Goal: Task Accomplishment & Management: Use online tool/utility

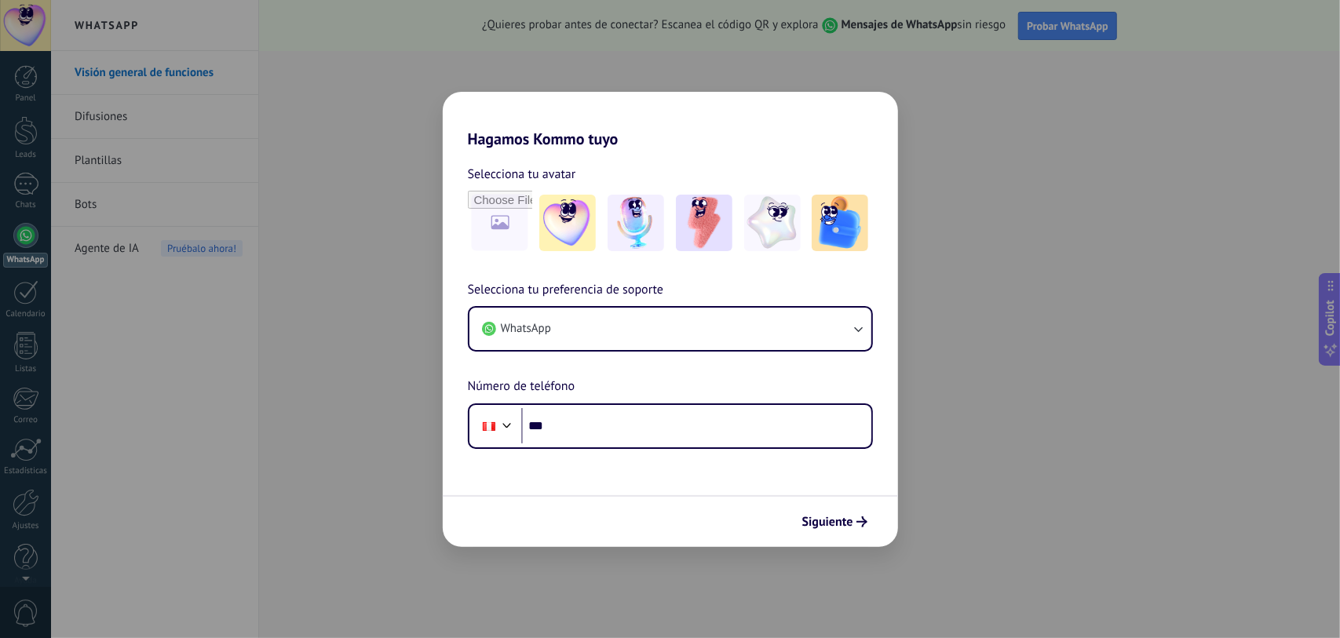
click at [960, 518] on div "Hagamos Kommo tuyo Selecciona tu avatar Selecciona tu preferencia de soporte Wh…" at bounding box center [670, 319] width 1340 height 638
click at [868, 528] on button "Siguiente" at bounding box center [834, 522] width 79 height 27
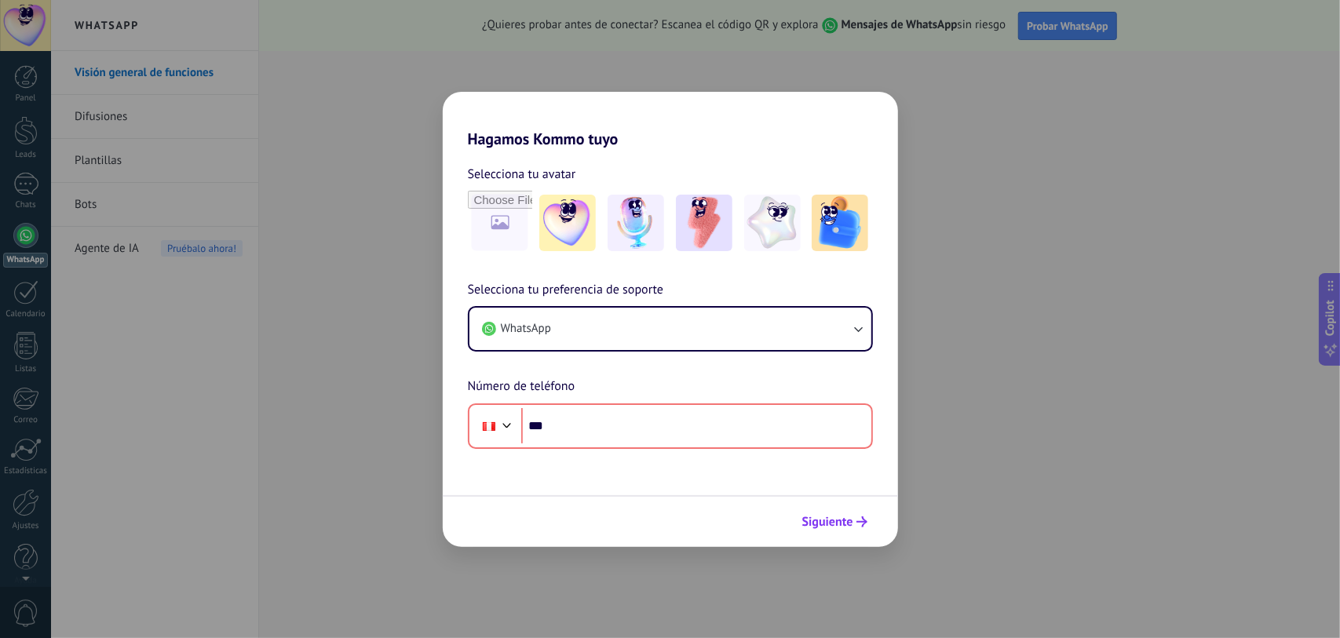
click at [865, 527] on button "Siguiente" at bounding box center [834, 522] width 79 height 27
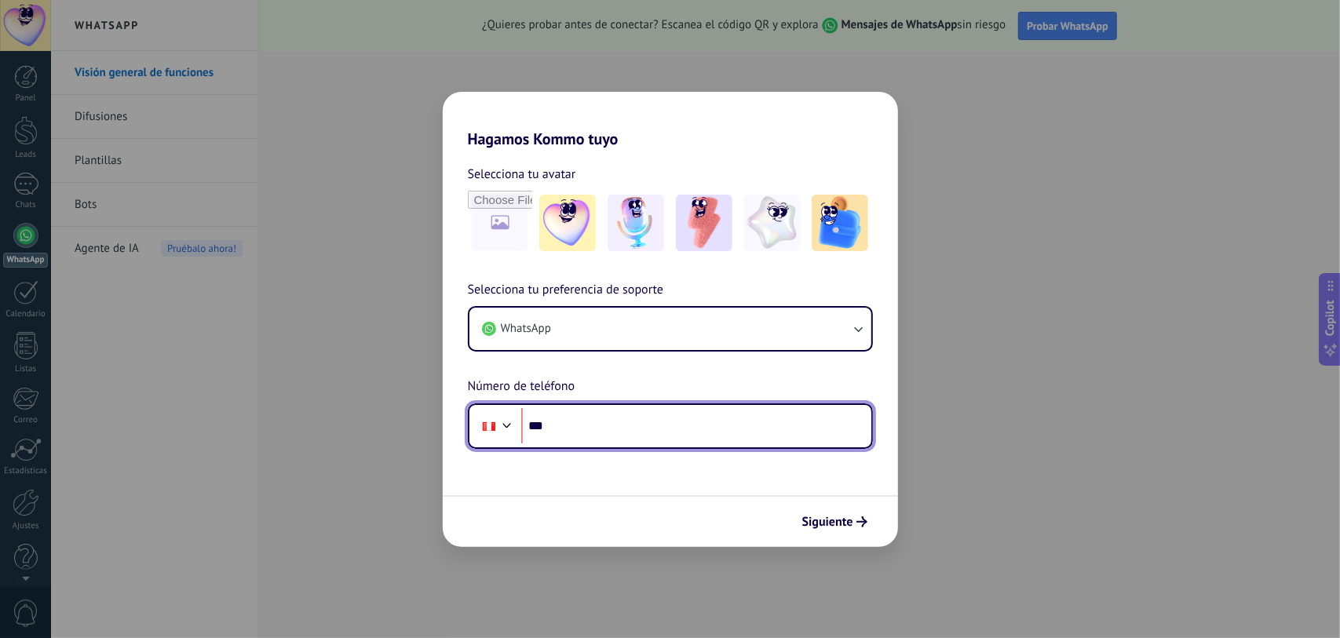
click at [689, 431] on input "***" at bounding box center [696, 426] width 350 height 36
type input "**********"
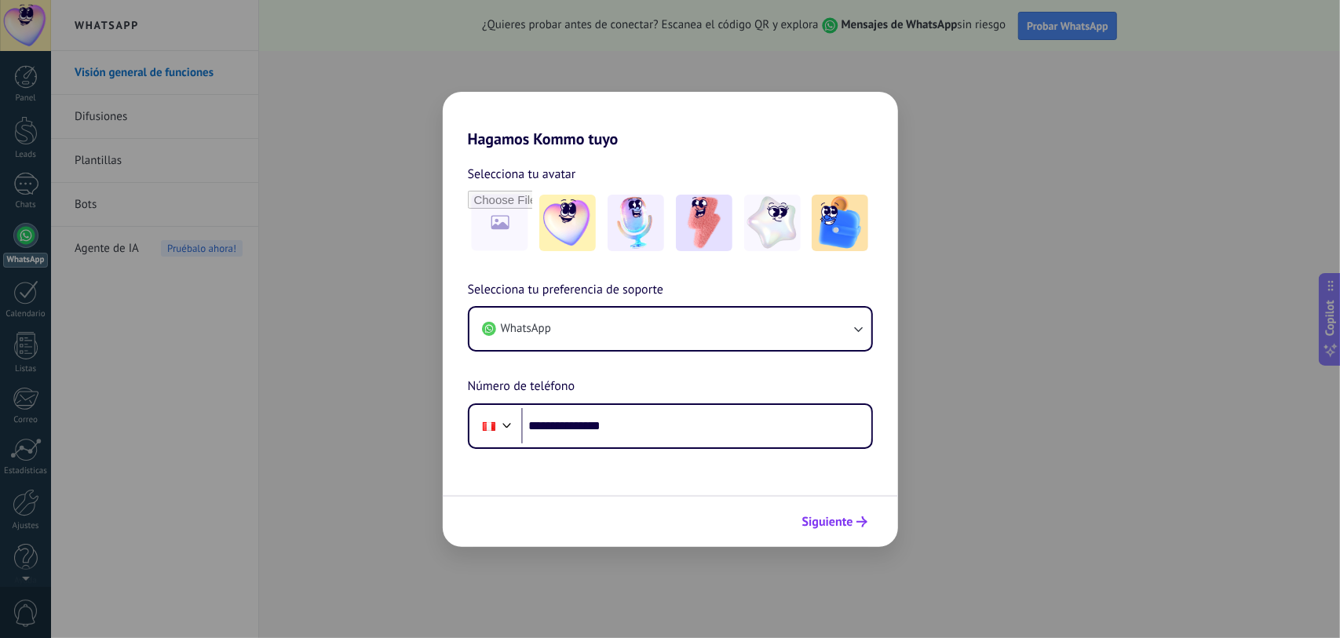
click at [847, 521] on span "Siguiente" at bounding box center [828, 522] width 51 height 11
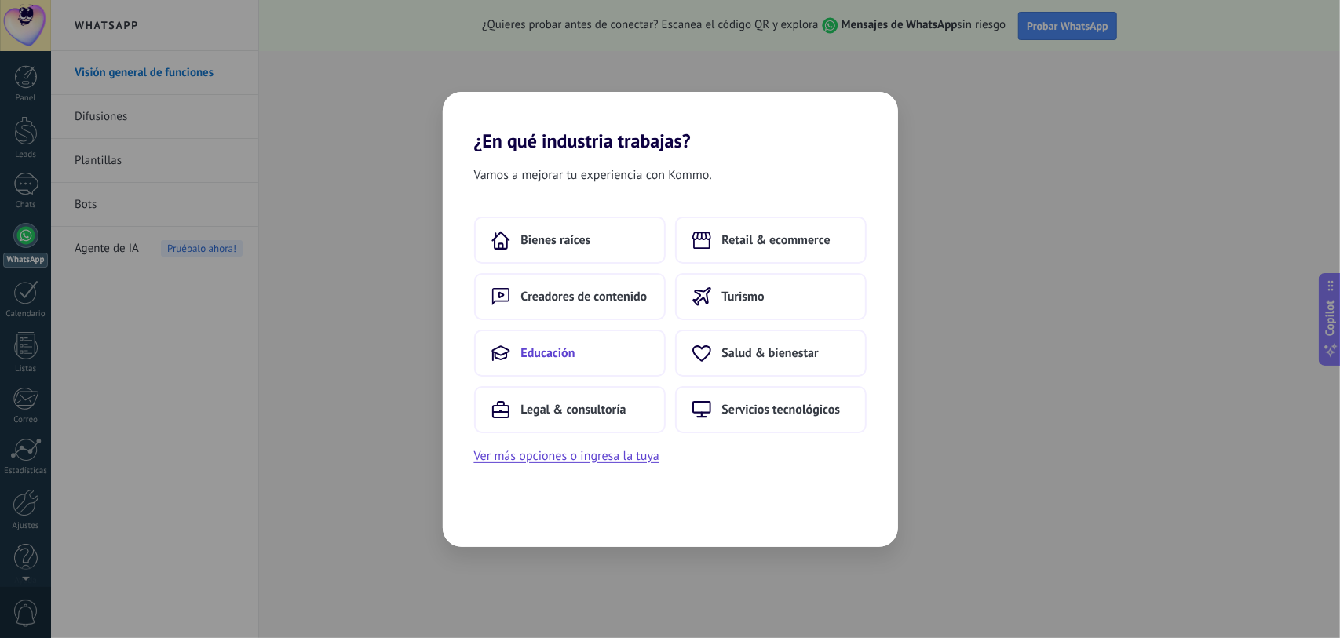
click at [587, 357] on button "Educación" at bounding box center [570, 353] width 192 height 47
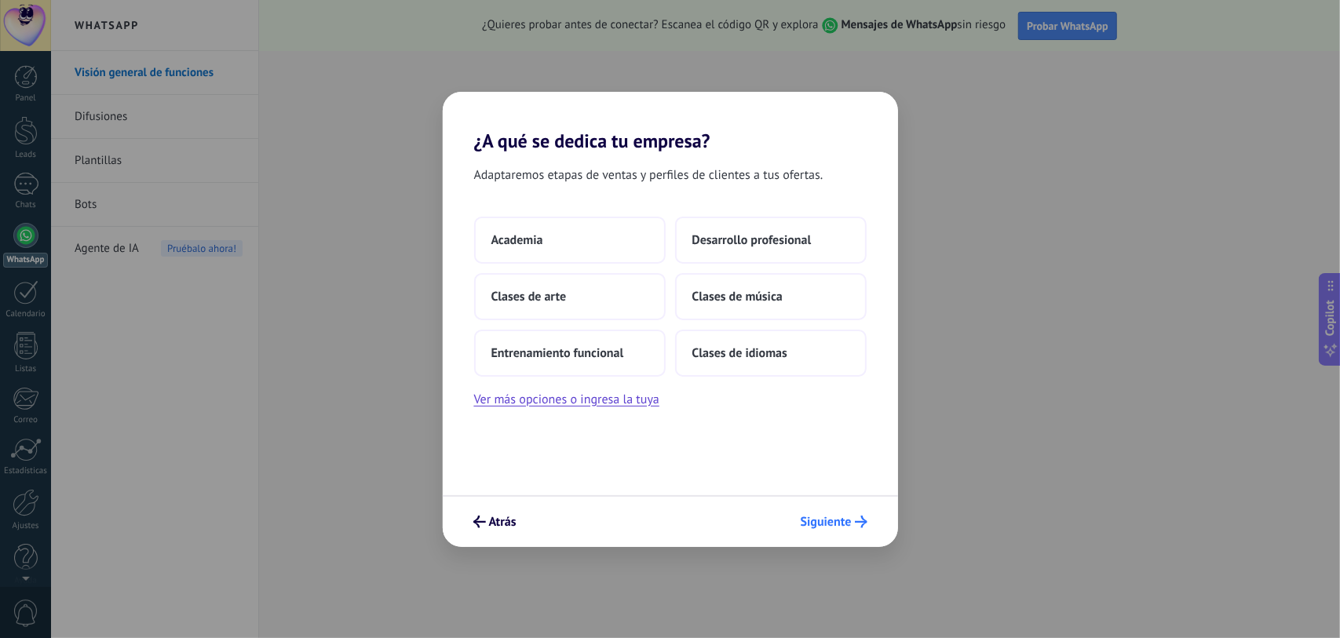
click at [829, 517] on span "Siguiente" at bounding box center [826, 522] width 51 height 11
click at [983, 500] on div "¿A qué se dedica tu empresa? Adaptaremos etapas de ventas y perfiles de cliente…" at bounding box center [670, 319] width 1340 height 638
click at [617, 400] on button "Ver más opciones o ingresa la tuya" at bounding box center [566, 400] width 185 height 20
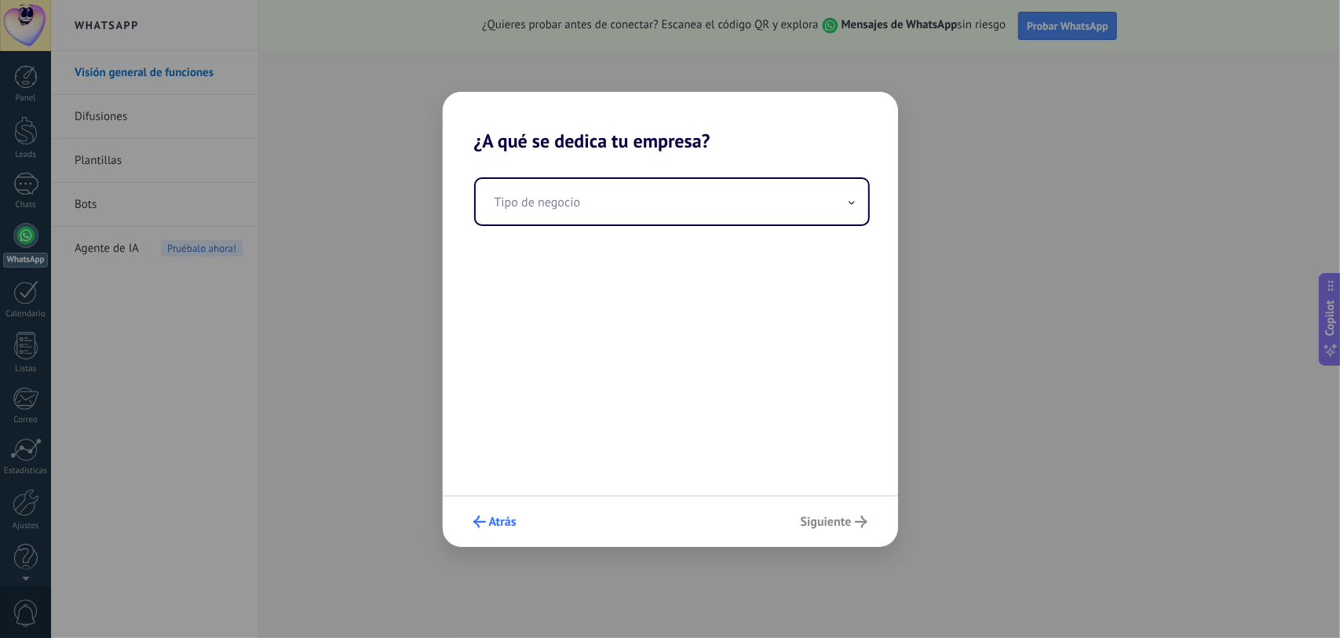
click at [510, 513] on button "Atrás" at bounding box center [494, 522] width 57 height 27
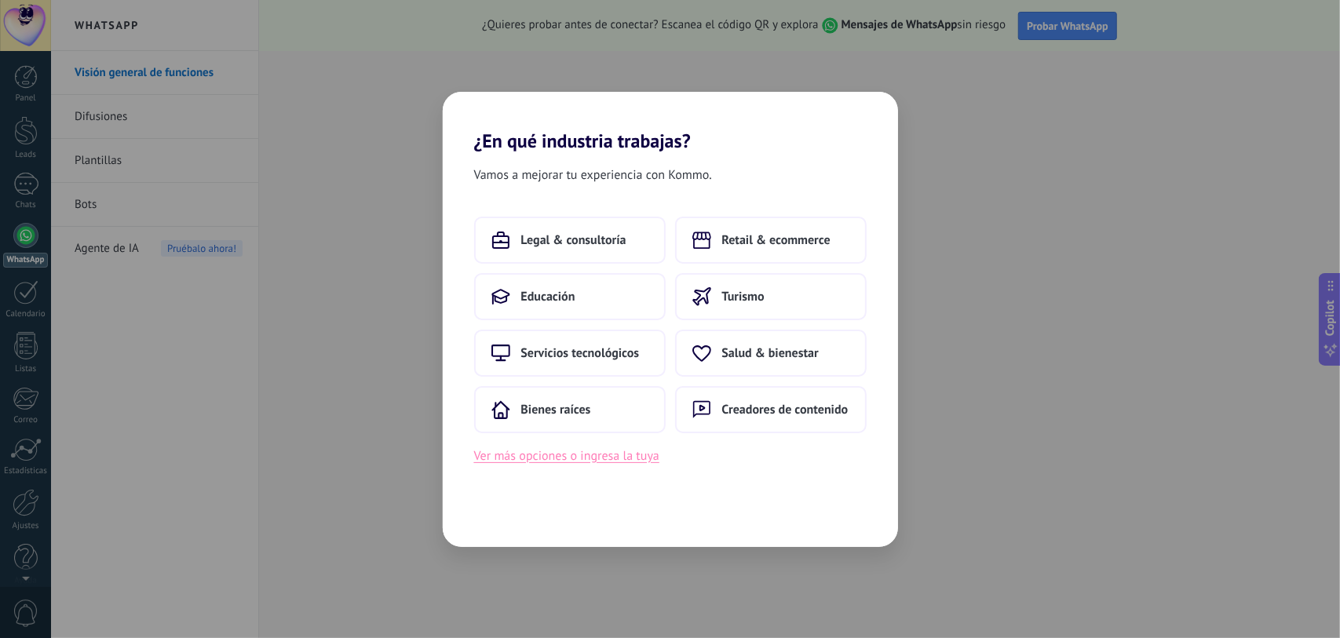
click at [575, 455] on button "Ver más opciones o ingresa la tuya" at bounding box center [566, 456] width 185 height 20
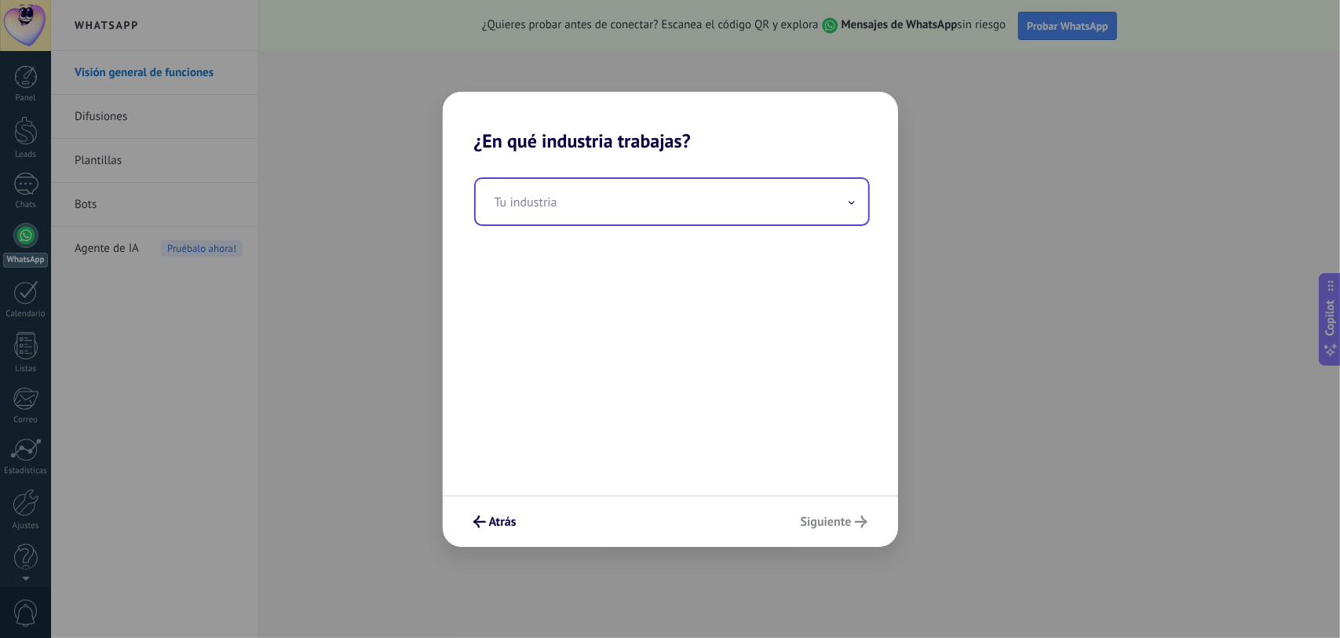
click at [643, 222] on input "text" at bounding box center [672, 202] width 393 height 46
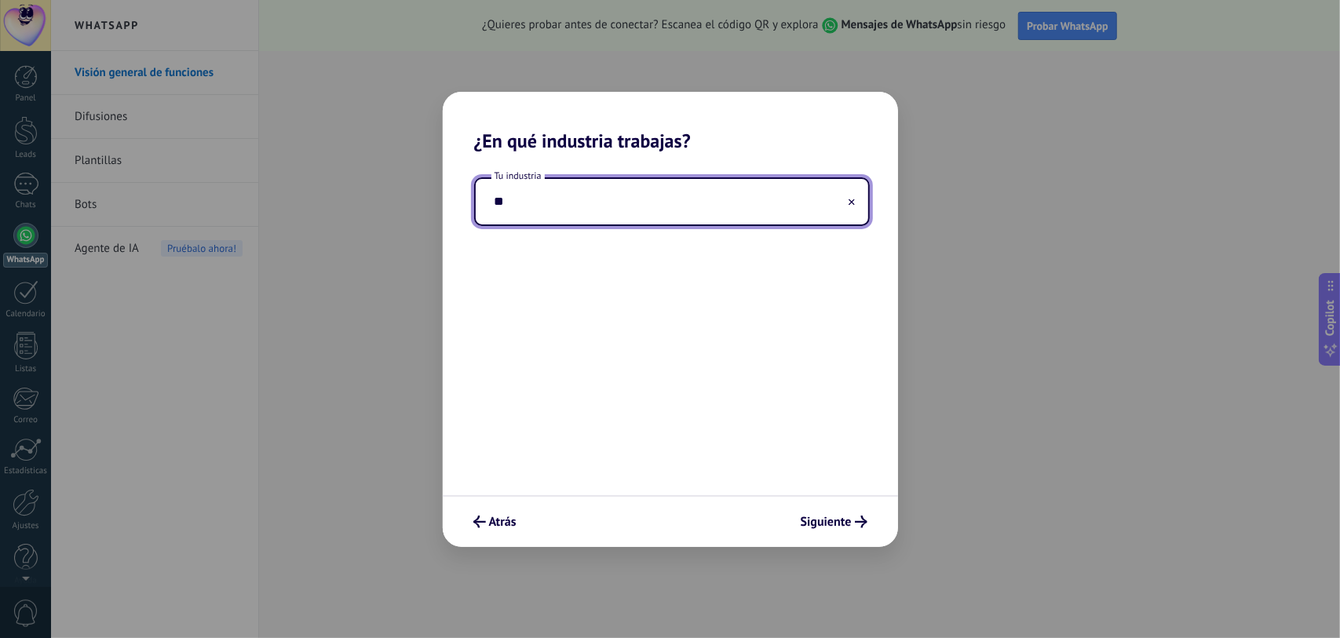
type input "*"
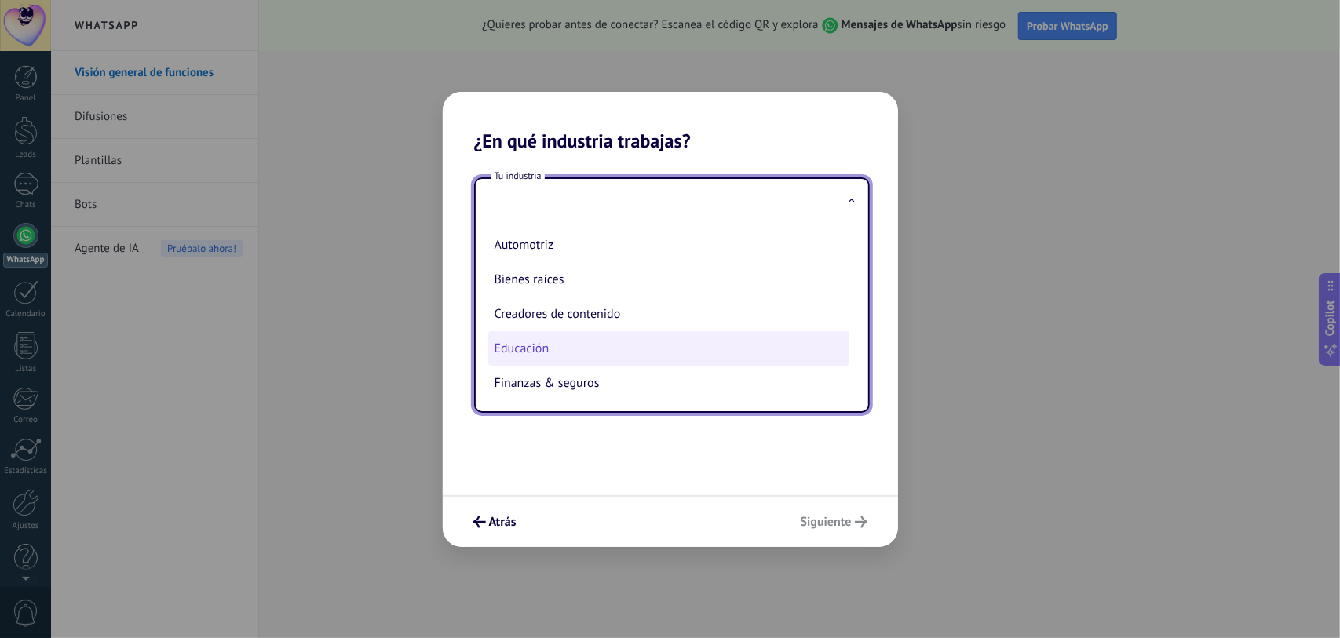
click at [605, 340] on li "Educación" at bounding box center [668, 348] width 361 height 35
type input "*********"
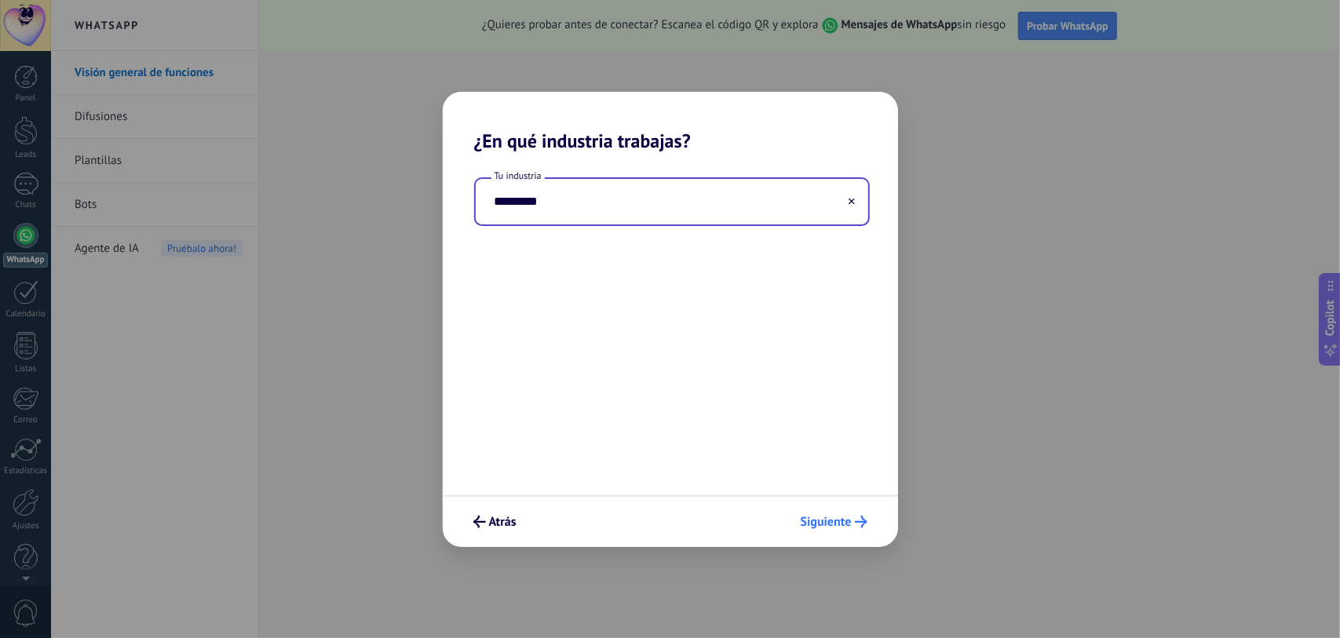
click at [845, 517] on span "Siguiente" at bounding box center [826, 522] width 51 height 11
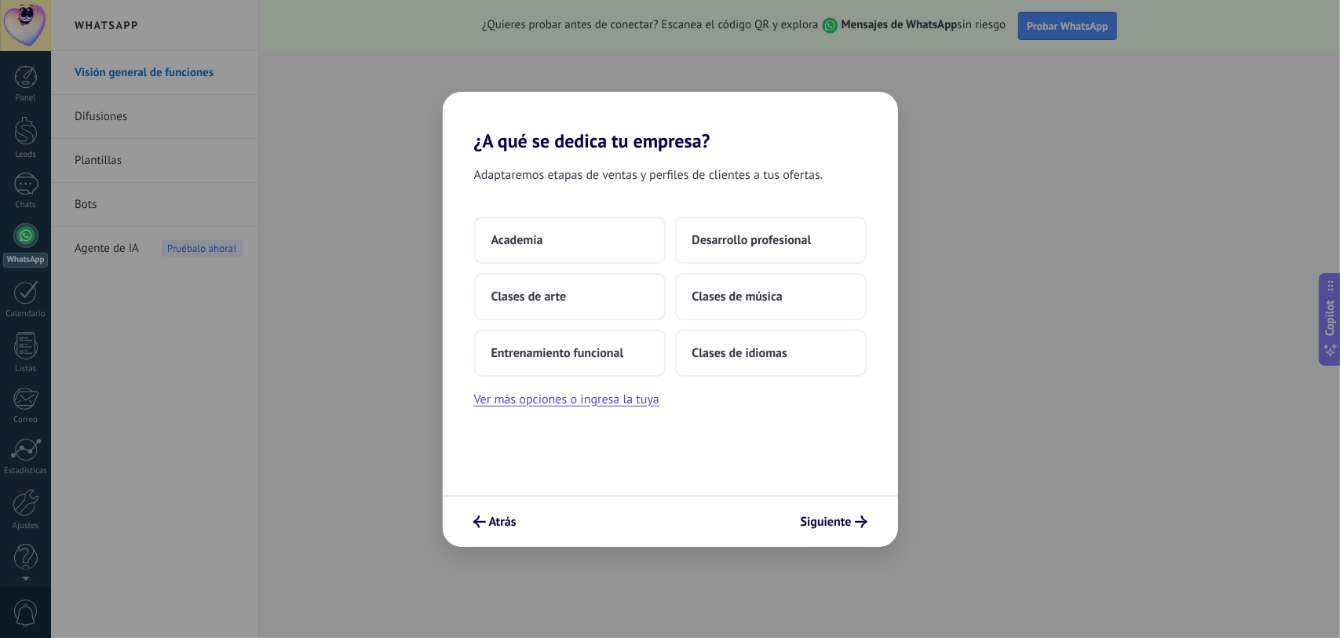
click at [845, 517] on span "Siguiente" at bounding box center [826, 522] width 51 height 11
click at [766, 243] on span "Desarrollo profesional" at bounding box center [752, 240] width 119 height 16
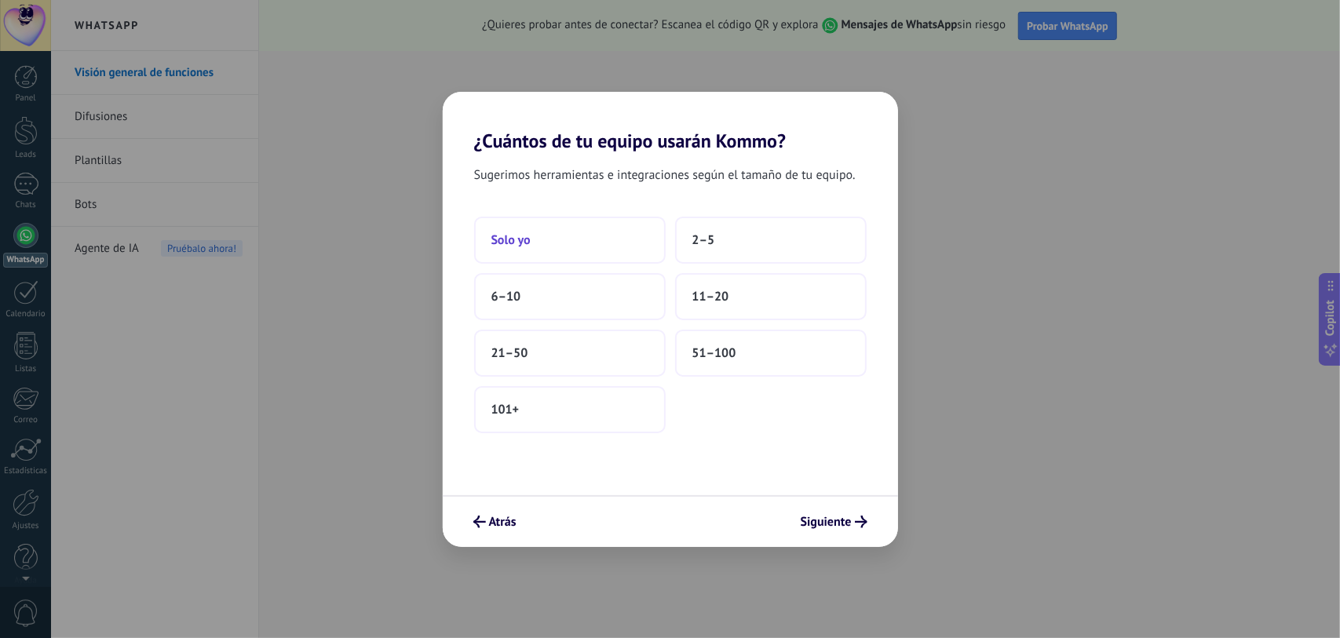
click at [536, 231] on button "Solo yo" at bounding box center [570, 240] width 192 height 47
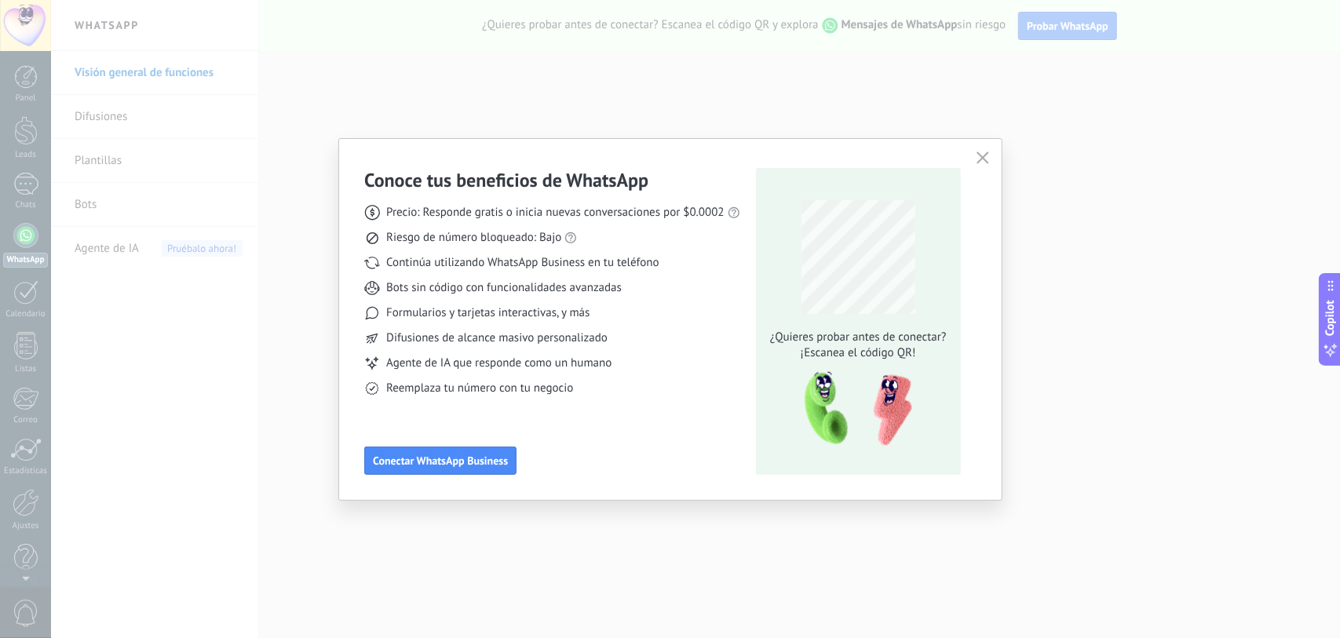
click at [1088, 420] on div "Conoce tus beneficios de WhatsApp Precio: Responde gratis o inicia nuevas conve…" at bounding box center [670, 319] width 1340 height 638
drag, startPoint x: 978, startPoint y: 158, endPoint x: 915, endPoint y: 159, distance: 63.6
click at [978, 159] on icon "button" at bounding box center [983, 158] width 13 height 13
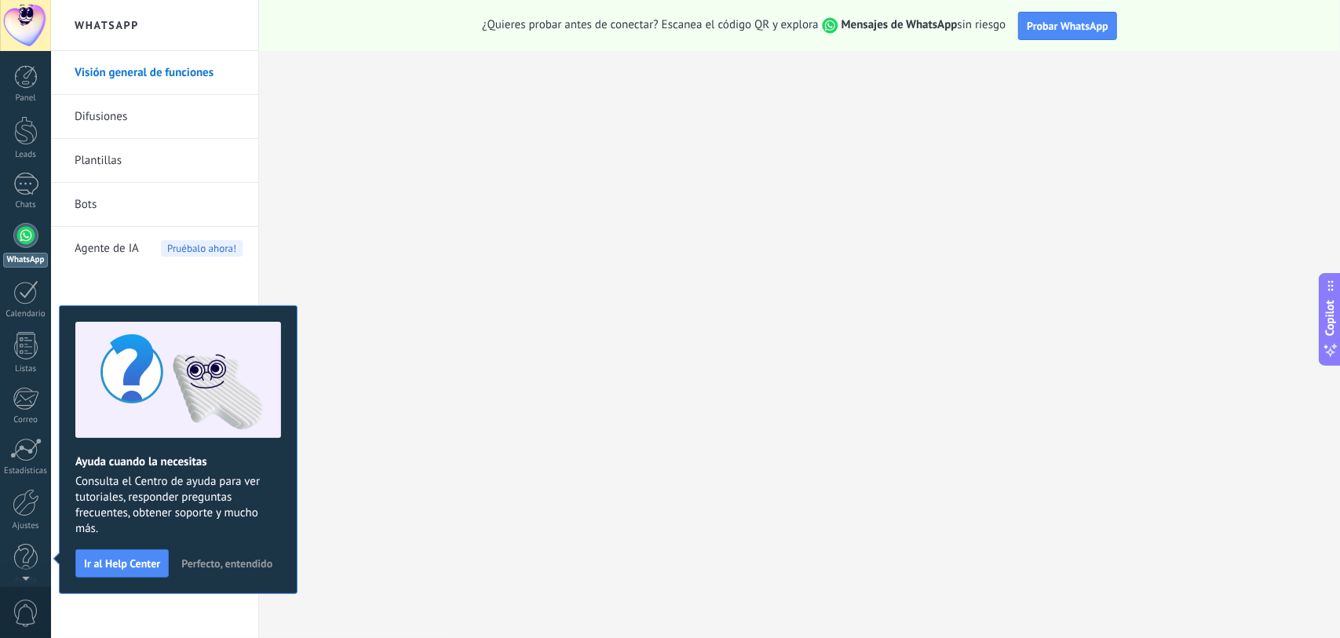
click at [28, 249] on link "WhatsApp" at bounding box center [25, 245] width 51 height 45
click at [17, 93] on link "Panel" at bounding box center [25, 84] width 51 height 38
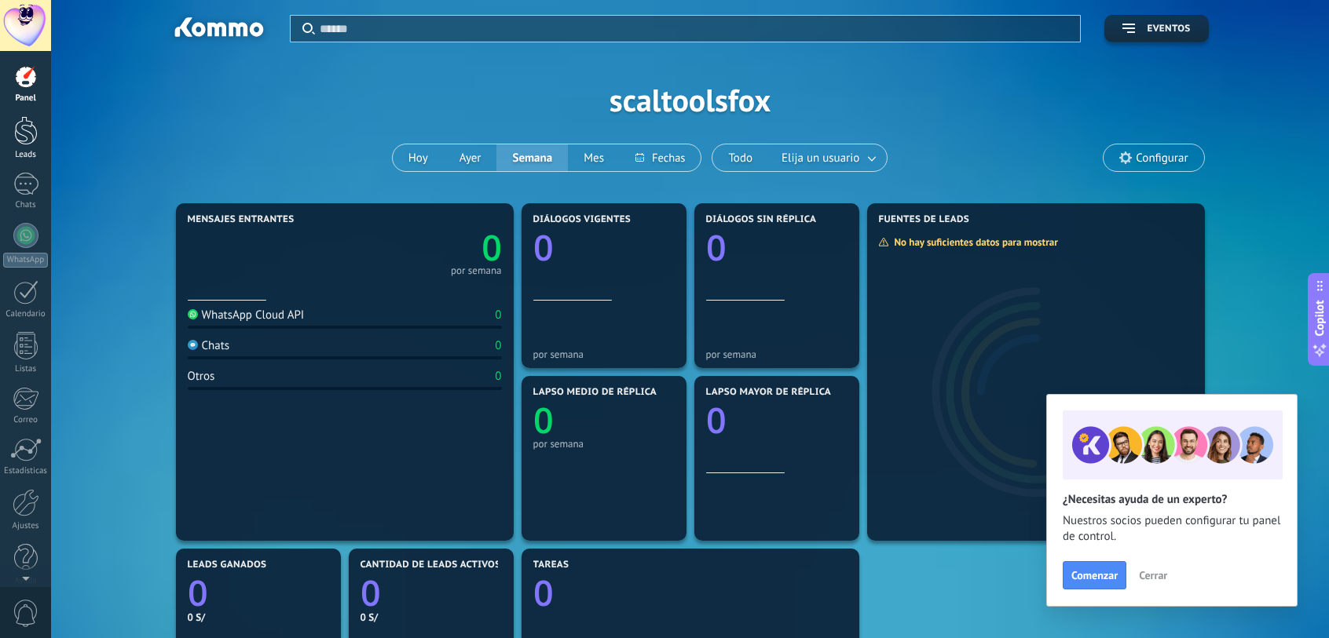
click at [22, 123] on div at bounding box center [26, 130] width 24 height 29
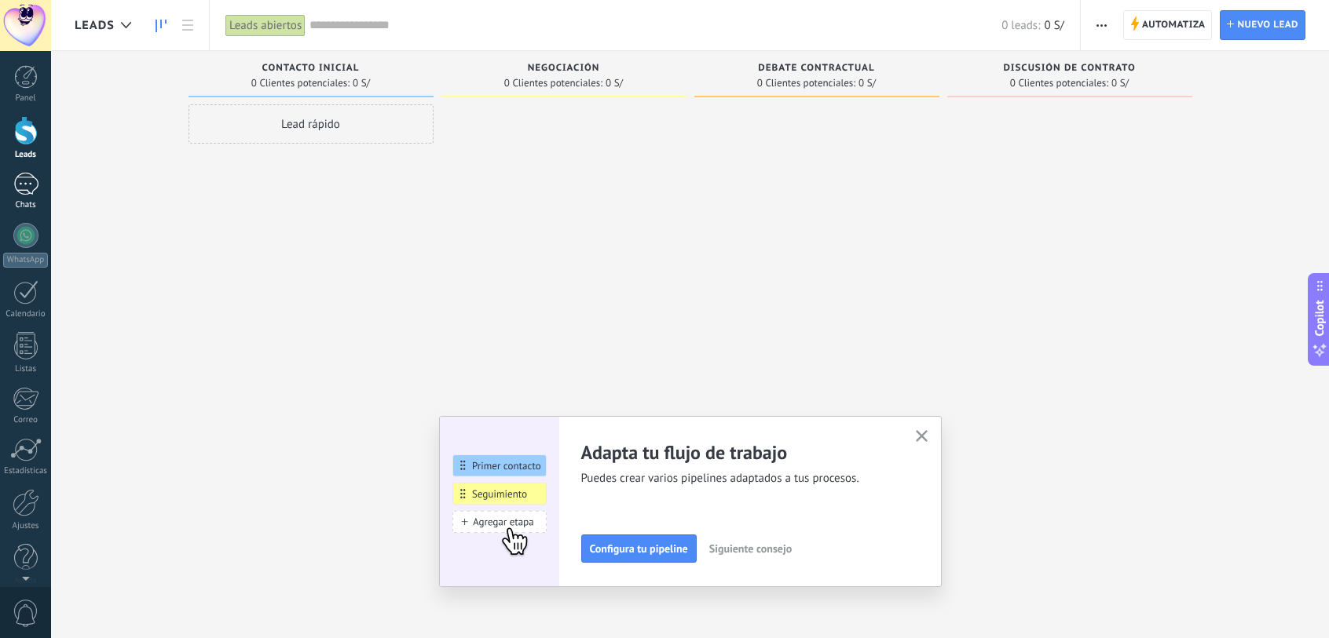
click at [30, 189] on div at bounding box center [25, 184] width 25 height 23
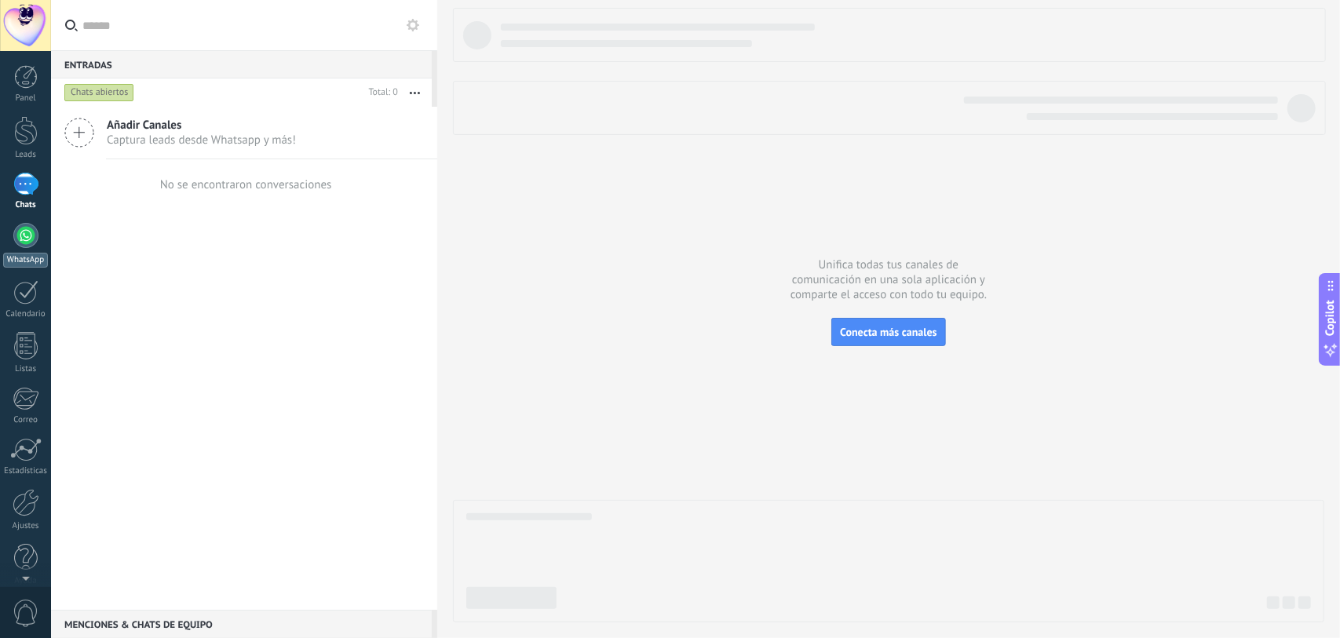
click at [25, 232] on div at bounding box center [25, 235] width 25 height 25
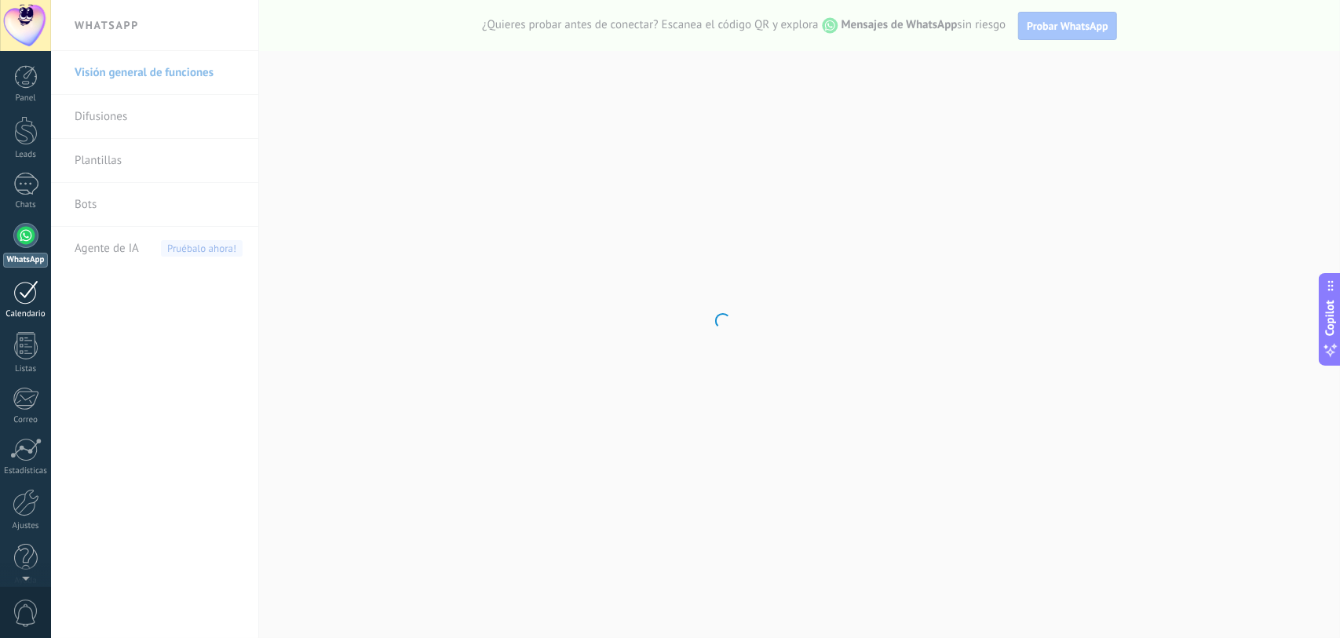
click at [28, 288] on div at bounding box center [25, 292] width 25 height 24
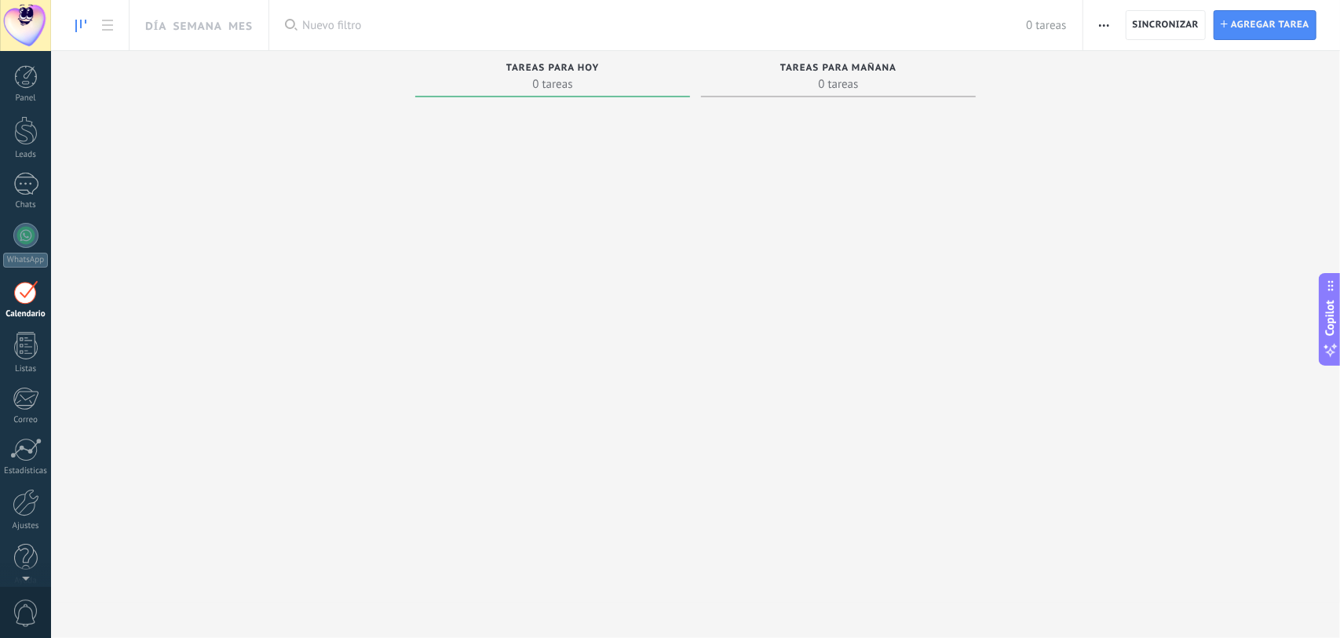
drag, startPoint x: 28, startPoint y: 356, endPoint x: 25, endPoint y: 378, distance: 22.2
click at [27, 356] on div at bounding box center [26, 345] width 24 height 27
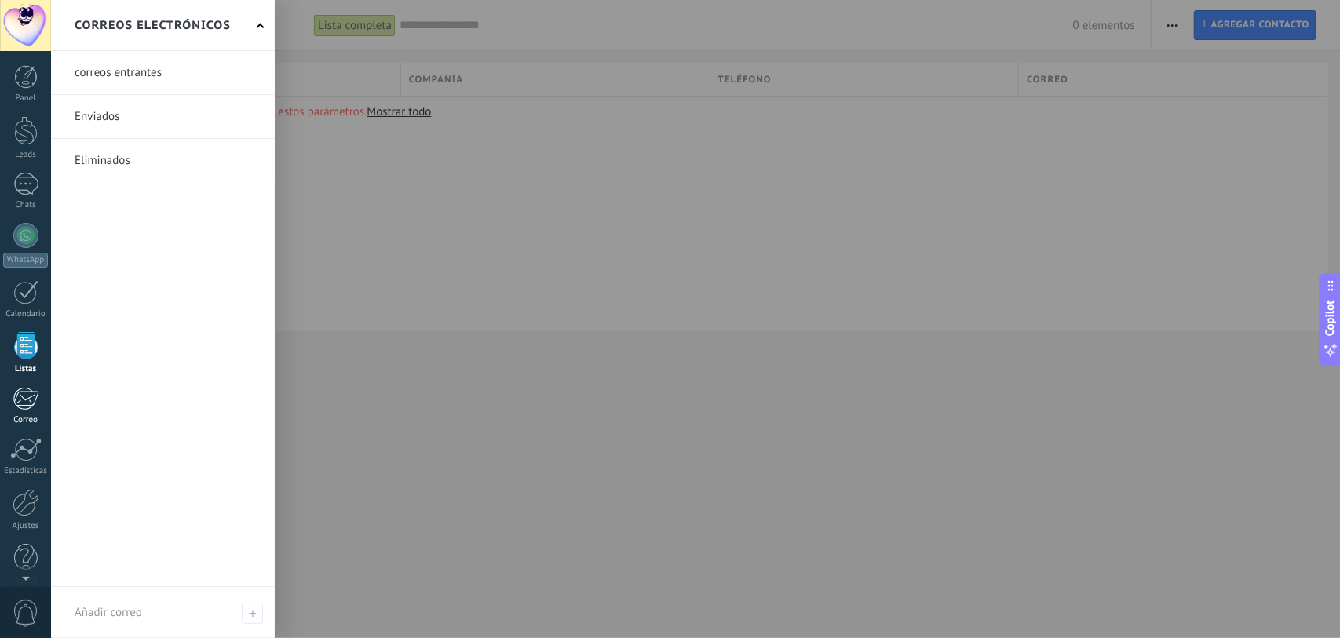
click at [22, 400] on div at bounding box center [26, 399] width 26 height 24
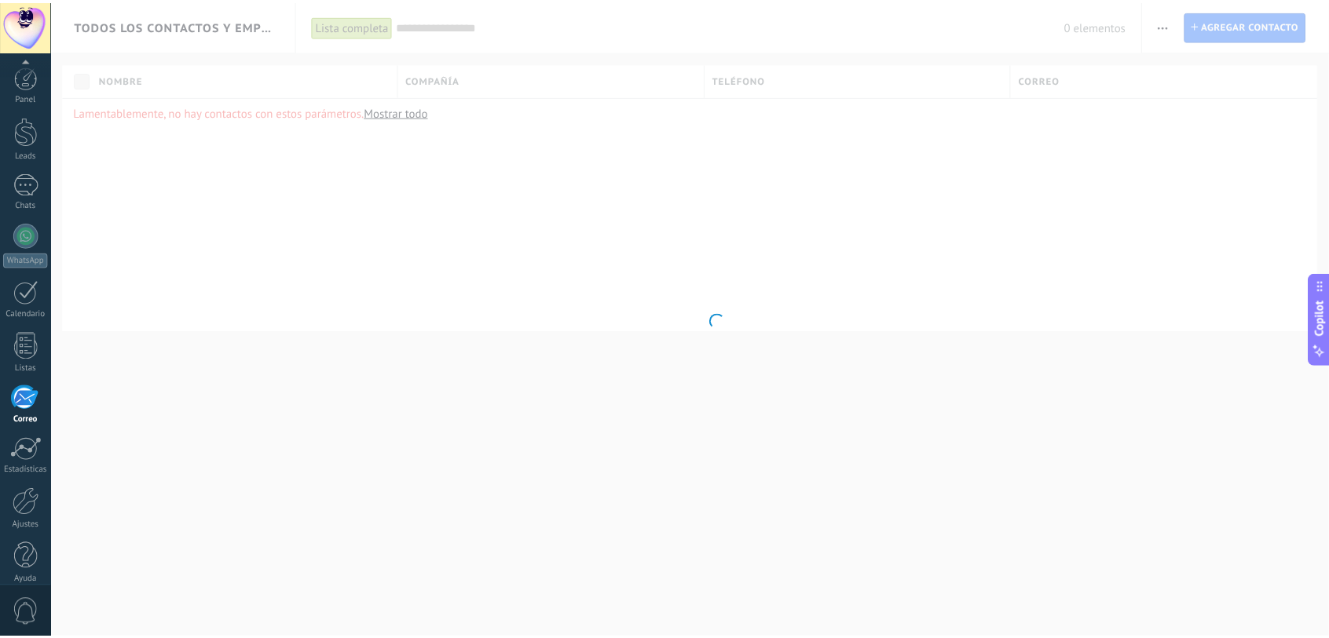
scroll to position [13, 0]
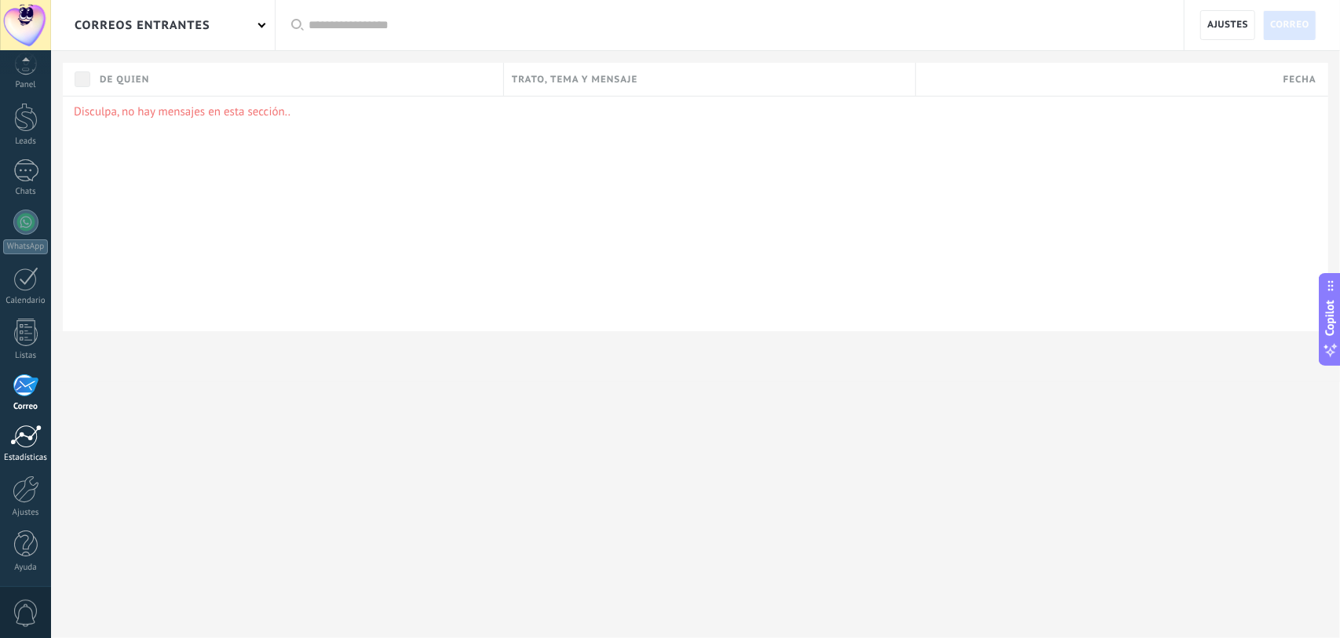
click at [25, 436] on div at bounding box center [25, 437] width 31 height 24
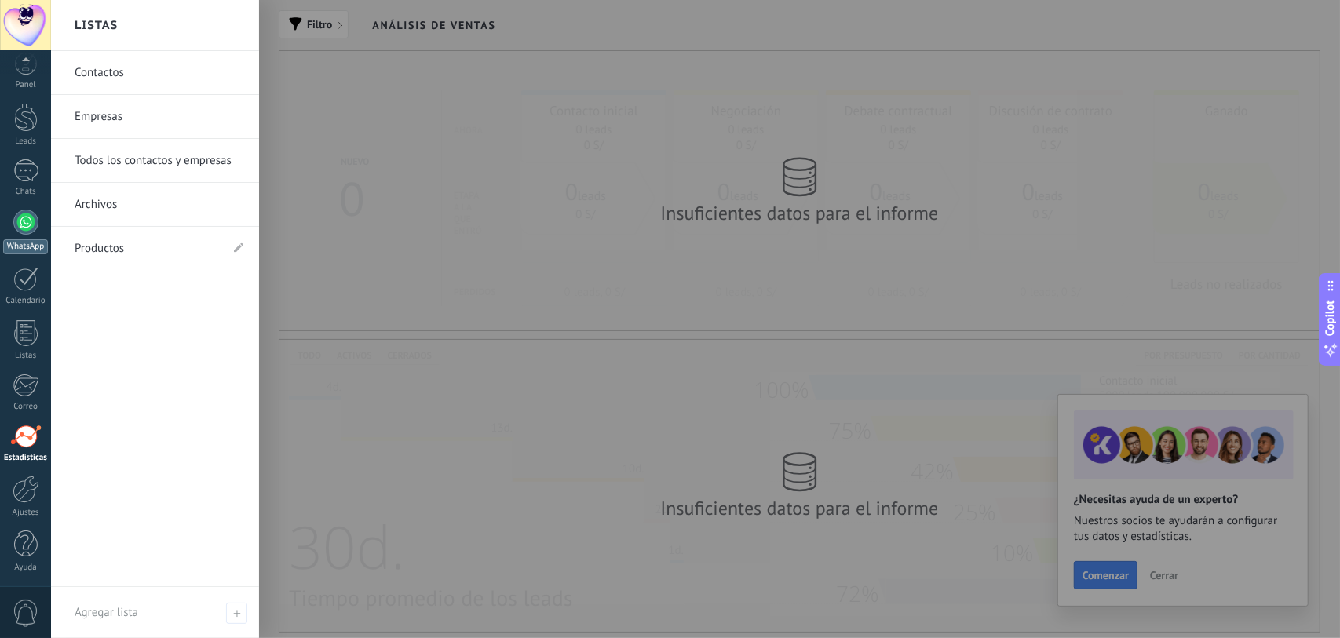
click at [24, 233] on div at bounding box center [25, 222] width 25 height 25
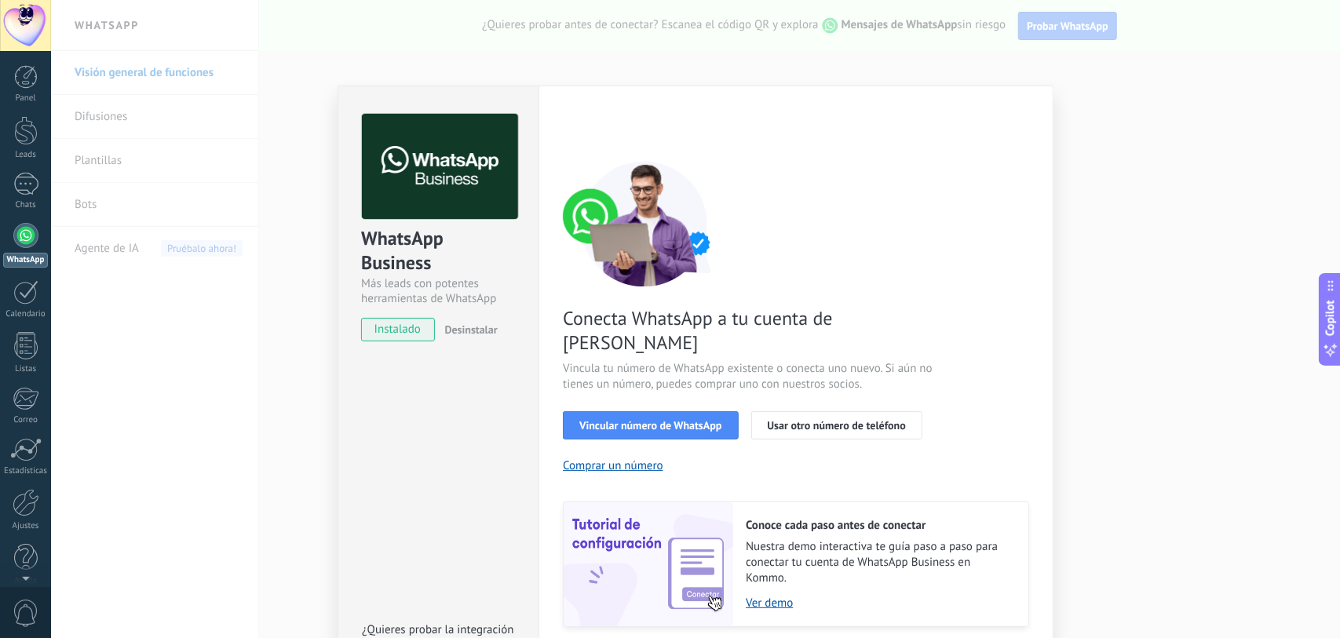
click at [1114, 93] on div "WhatsApp Business Más leads con potentes herramientas de WhatsApp instalado Des…" at bounding box center [695, 319] width 1289 height 638
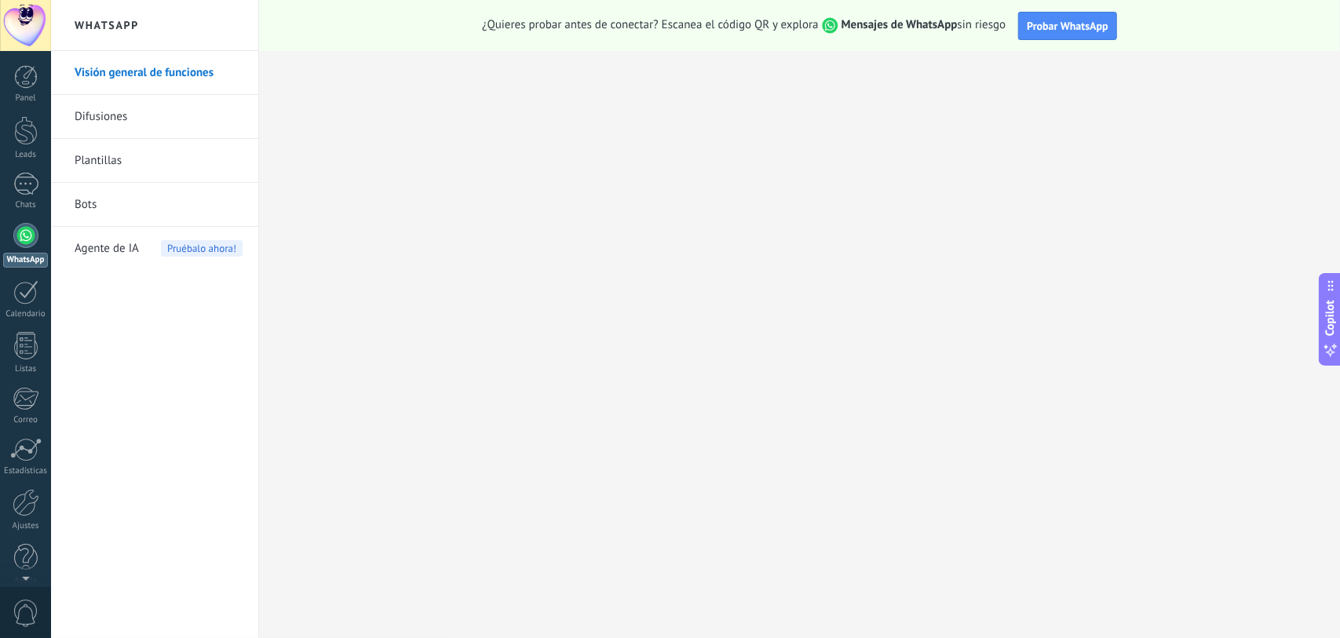
click at [103, 156] on link "Plantillas" at bounding box center [159, 161] width 168 height 44
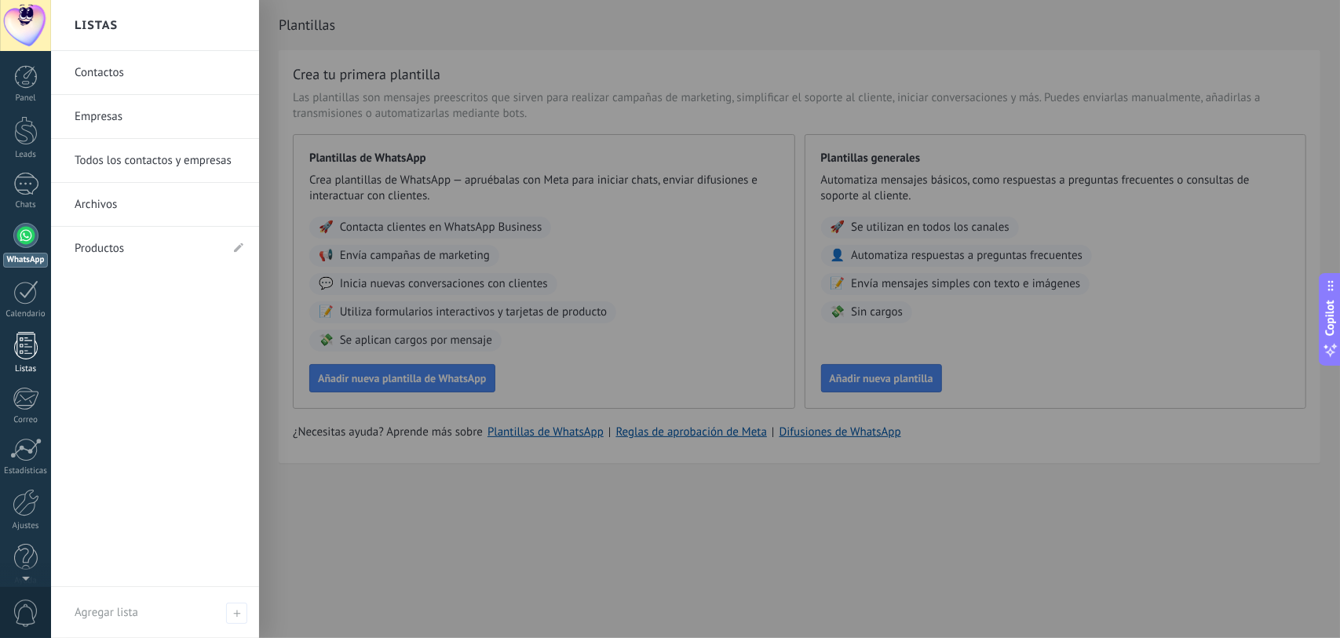
click at [24, 349] on div at bounding box center [26, 345] width 24 height 27
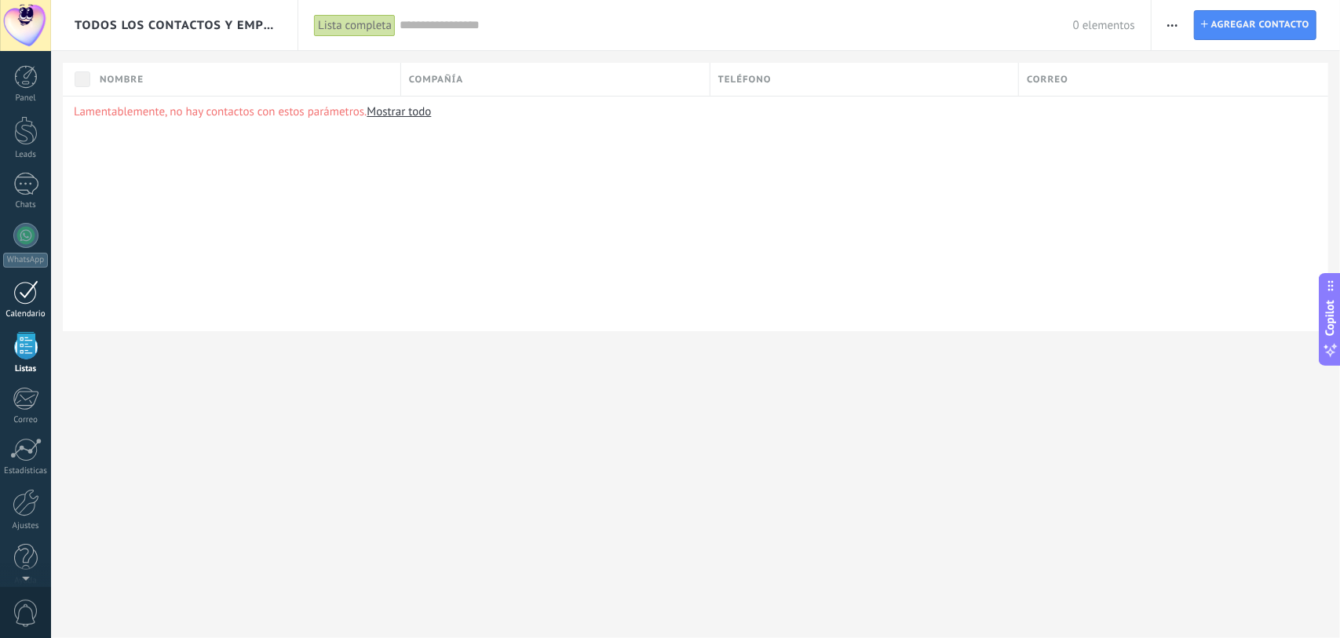
click at [24, 298] on div at bounding box center [25, 292] width 25 height 24
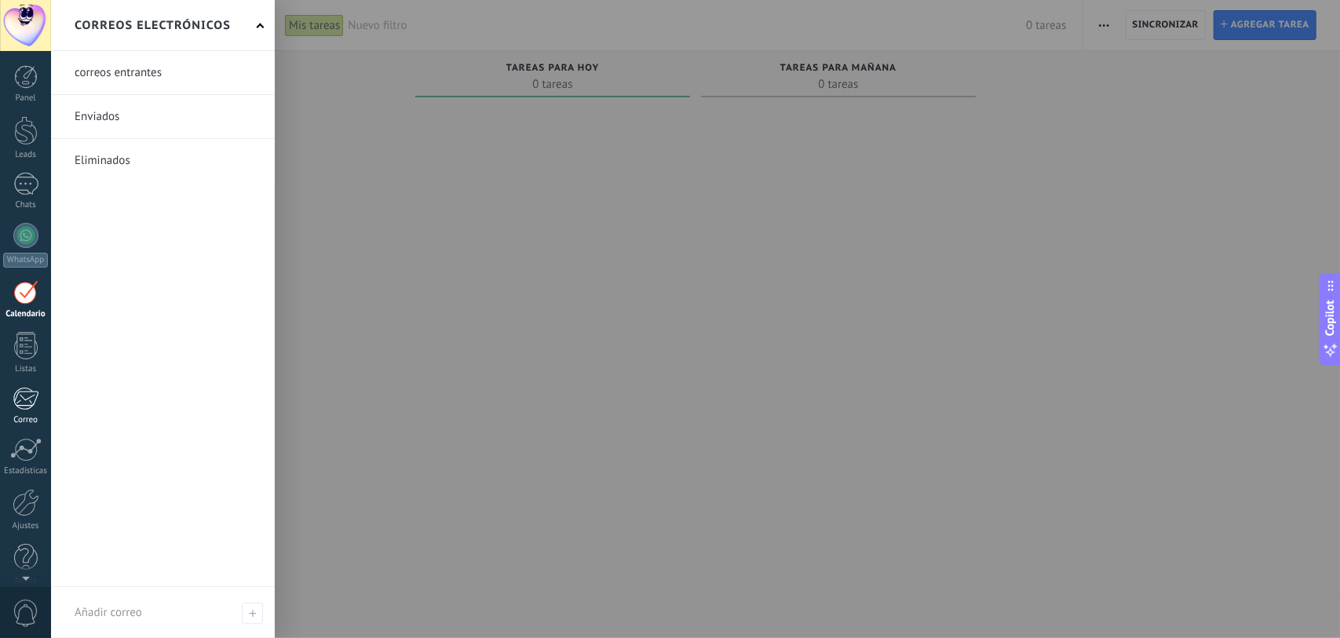
click at [33, 392] on div at bounding box center [26, 399] width 26 height 24
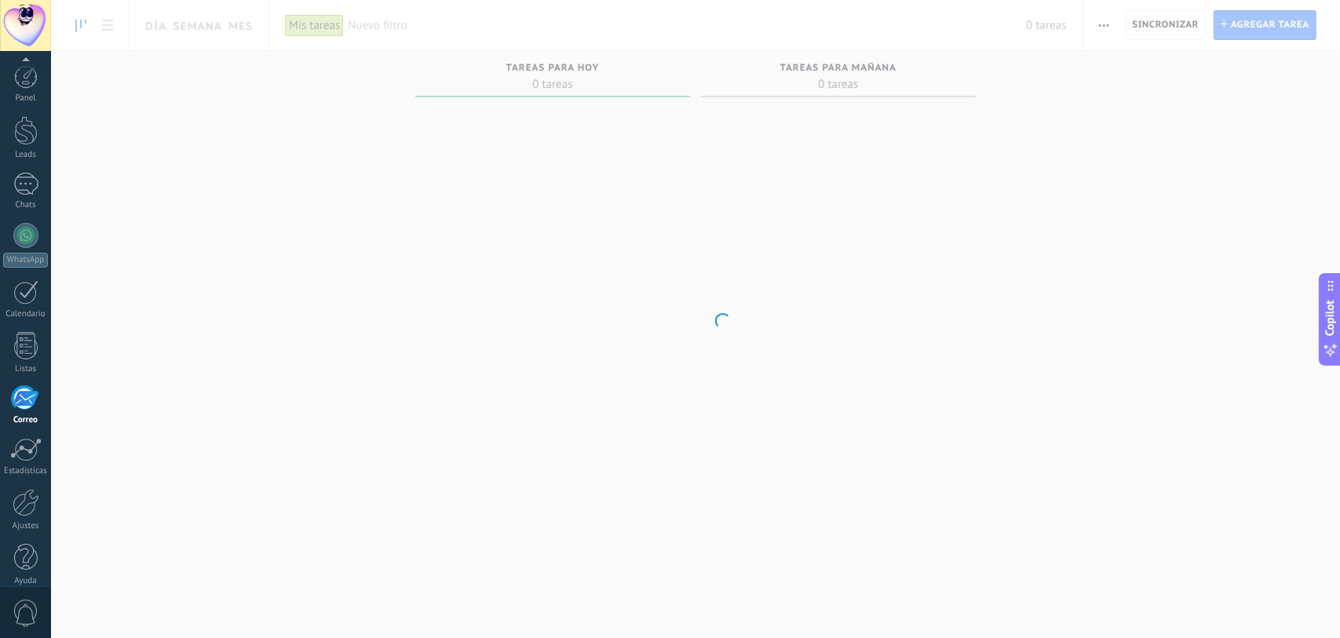
scroll to position [13, 0]
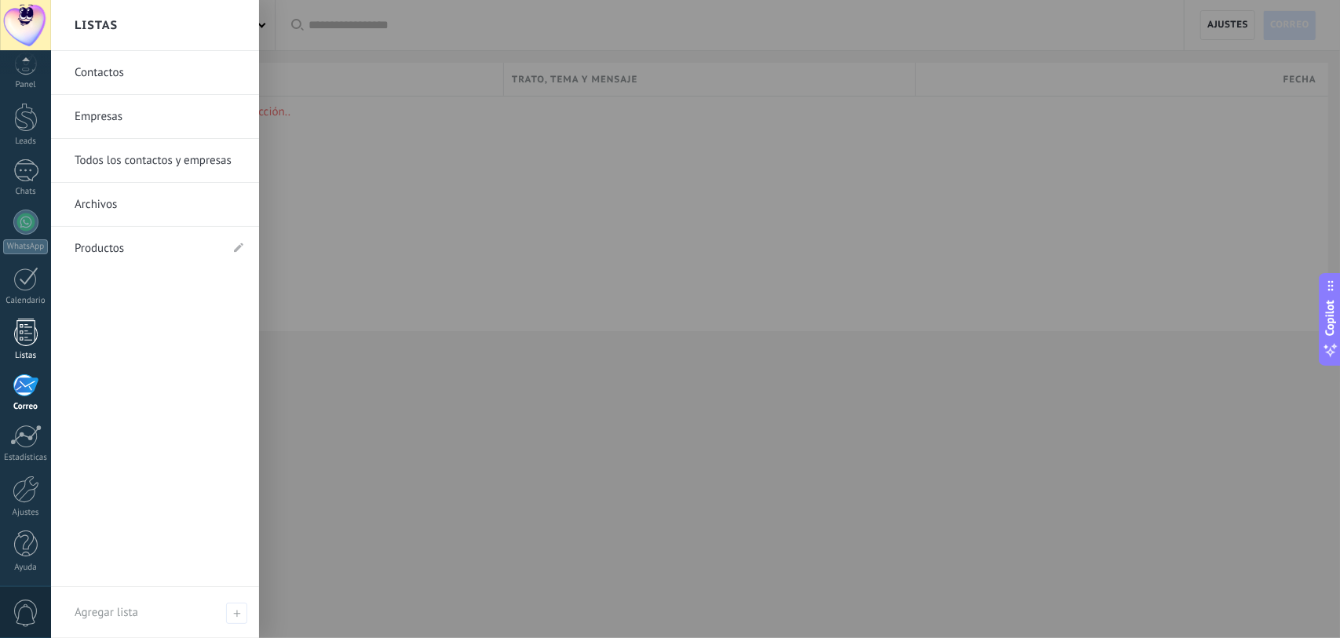
click at [20, 332] on div at bounding box center [26, 332] width 24 height 27
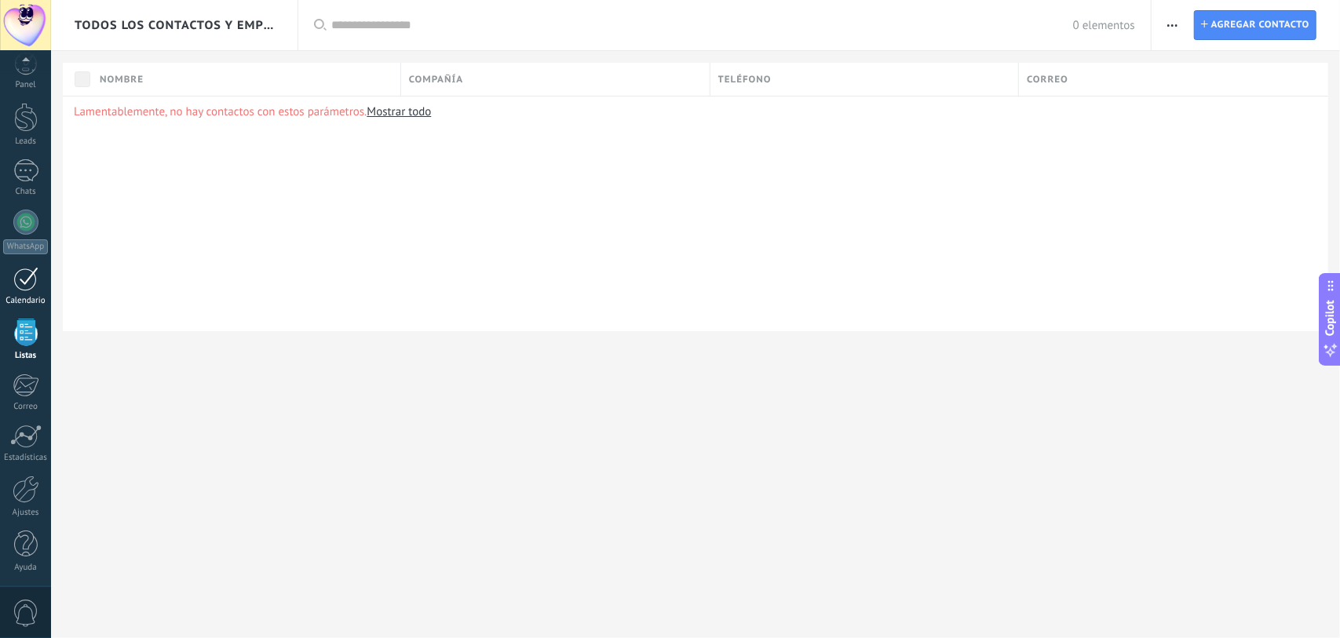
click at [22, 282] on div at bounding box center [25, 279] width 25 height 24
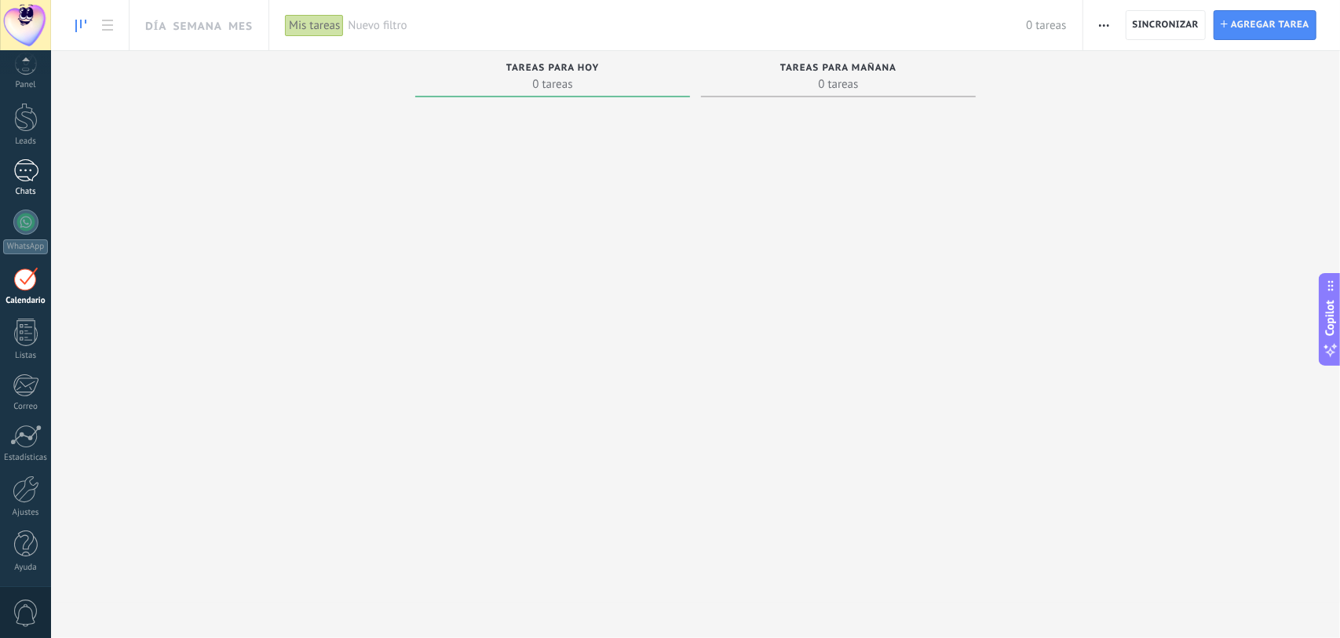
click at [25, 174] on div at bounding box center [25, 170] width 25 height 23
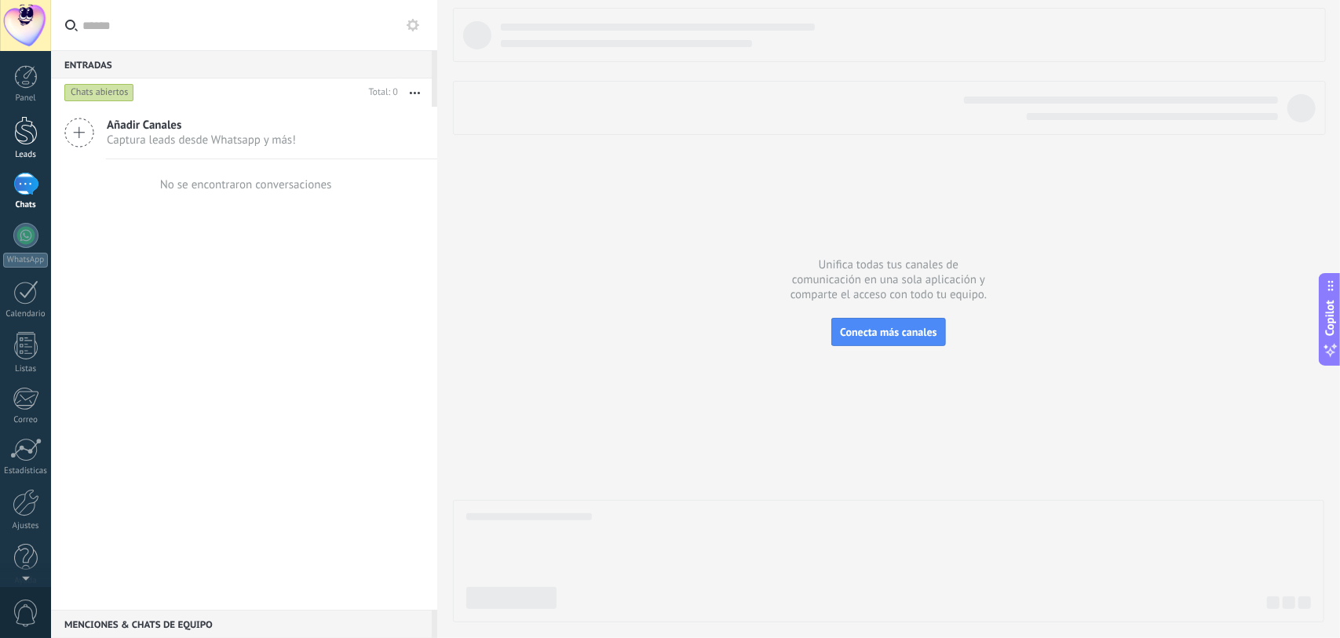
click at [13, 131] on link "Leads" at bounding box center [25, 138] width 51 height 44
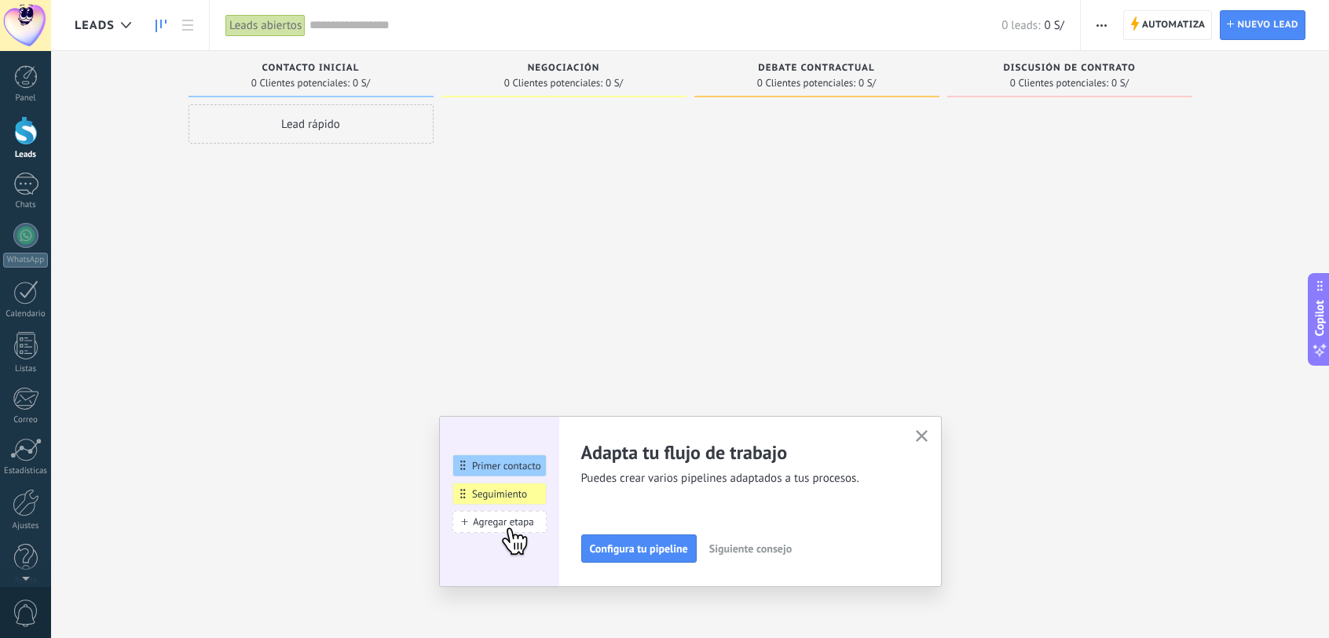
click at [924, 432] on use "button" at bounding box center [922, 436] width 12 height 12
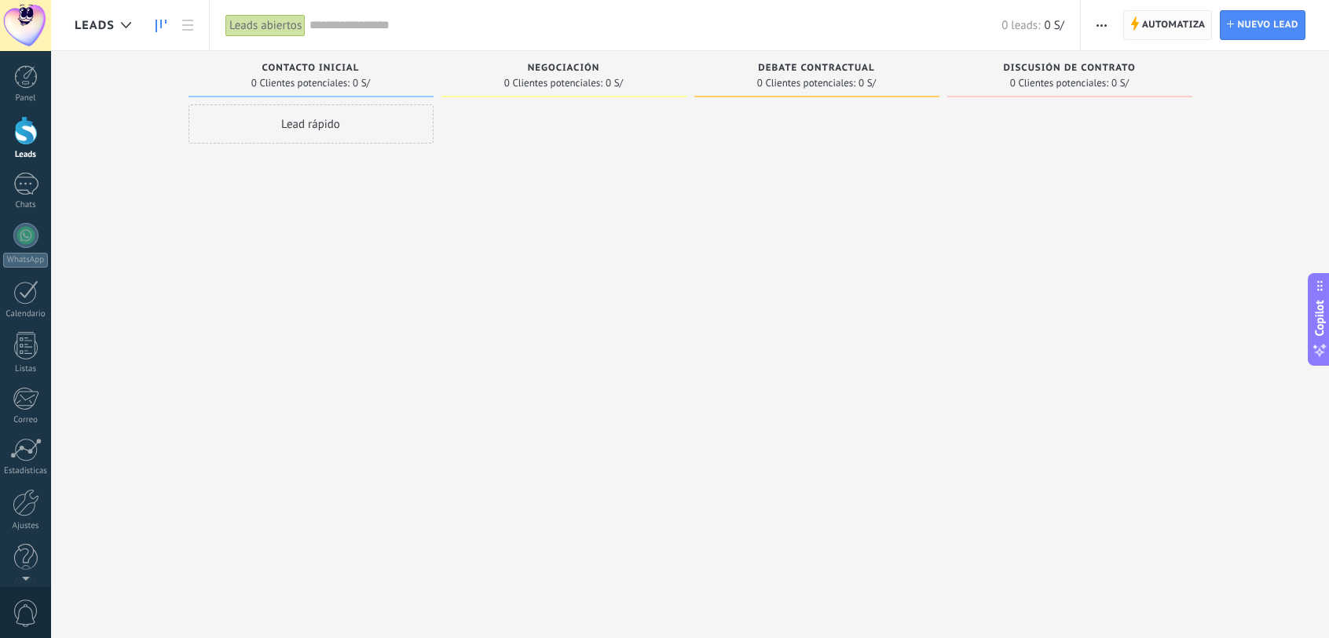
click at [1173, 26] on span "Automatiza" at bounding box center [1174, 25] width 64 height 28
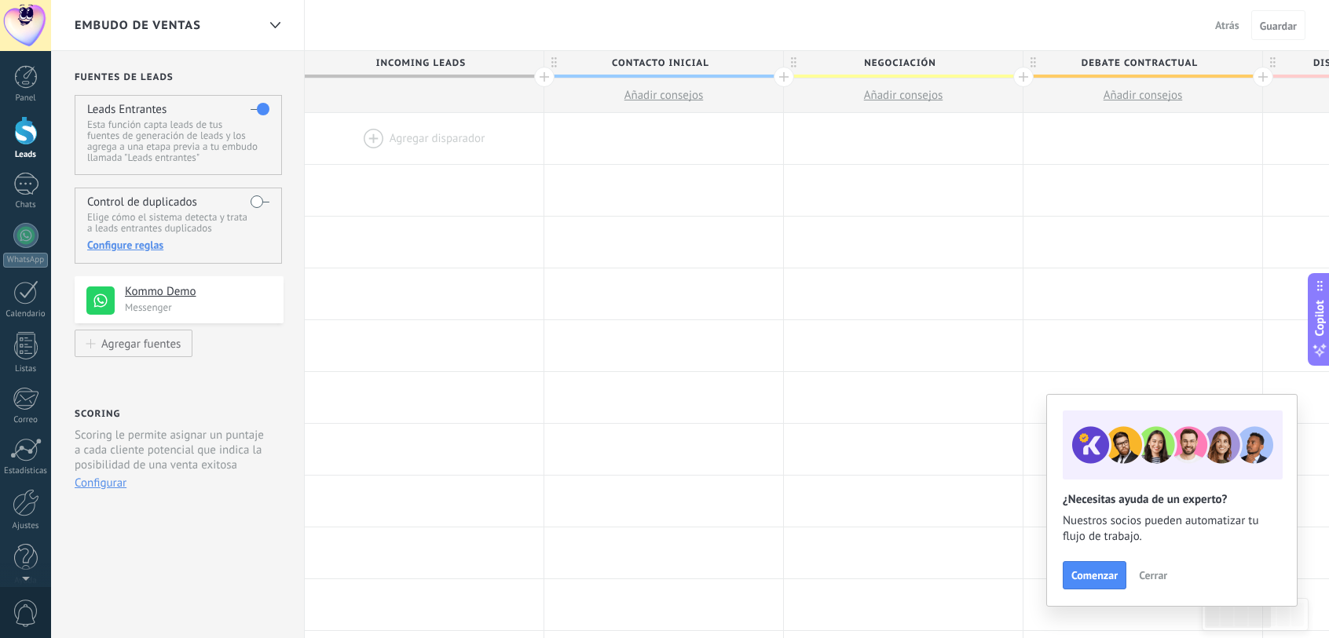
drag, startPoint x: 210, startPoint y: 298, endPoint x: 228, endPoint y: 303, distance: 18.9
click at [228, 303] on div "Kommo Demo Messenger" at bounding box center [198, 299] width 147 height 30
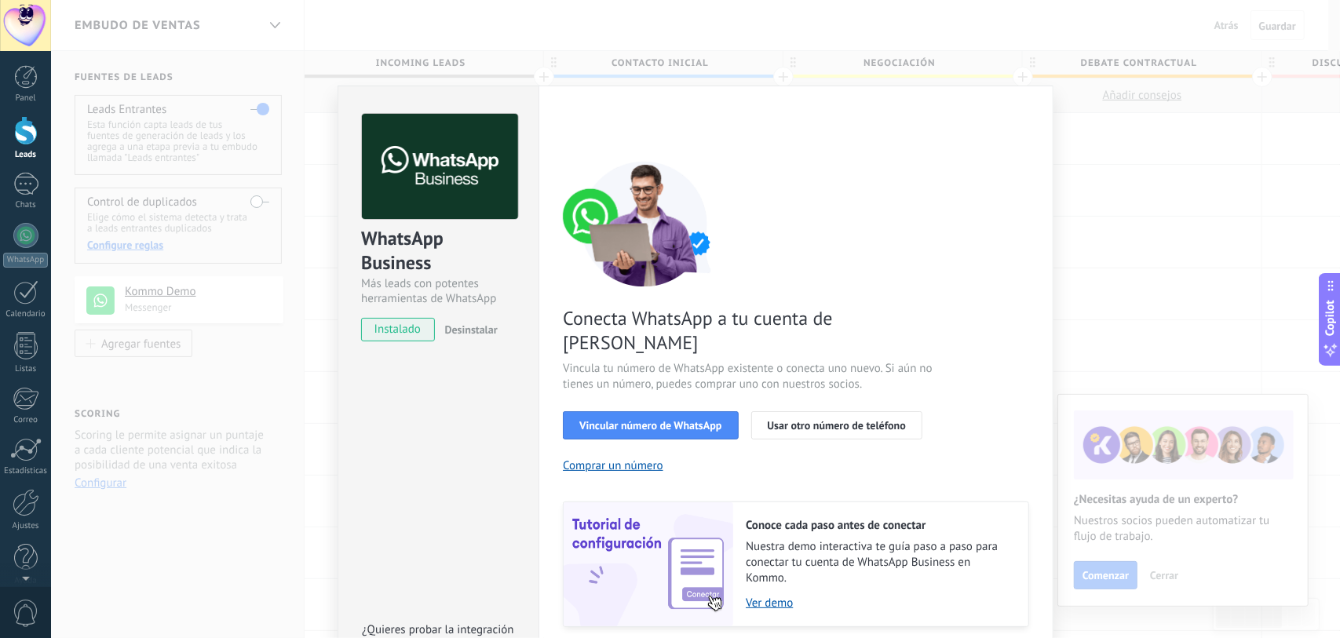
click at [1150, 102] on div "WhatsApp Business Más leads con potentes herramientas de WhatsApp instalado Des…" at bounding box center [695, 319] width 1289 height 638
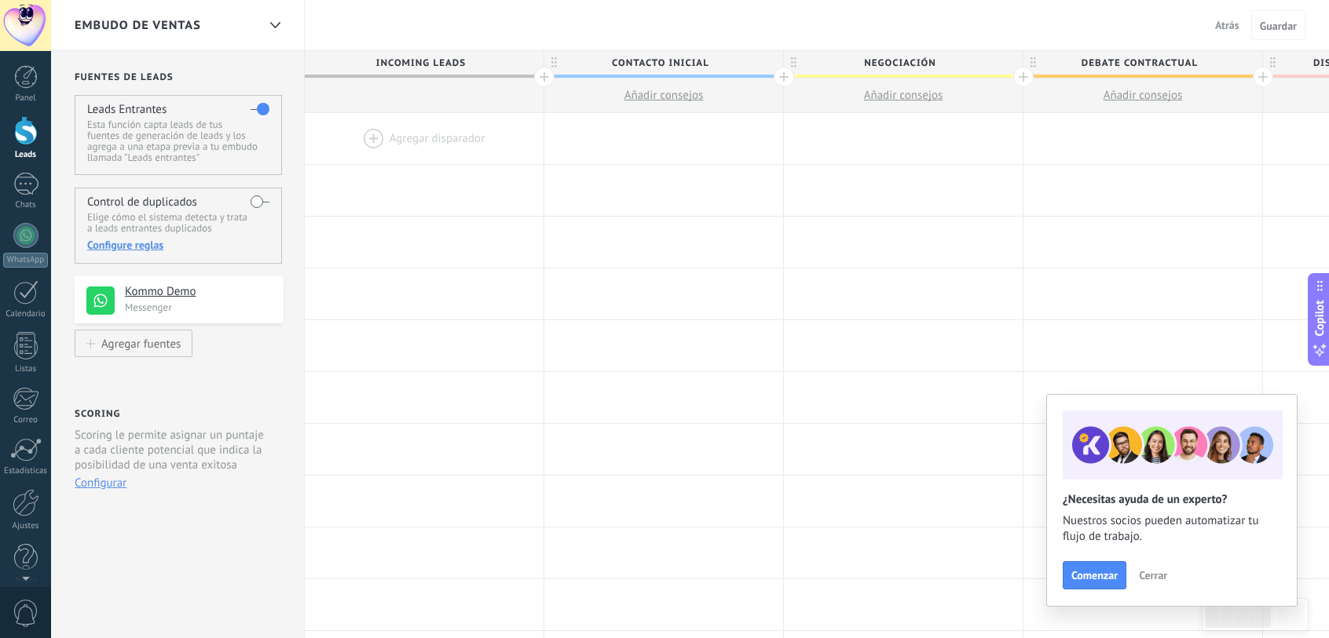
click at [397, 141] on div at bounding box center [424, 138] width 239 height 51
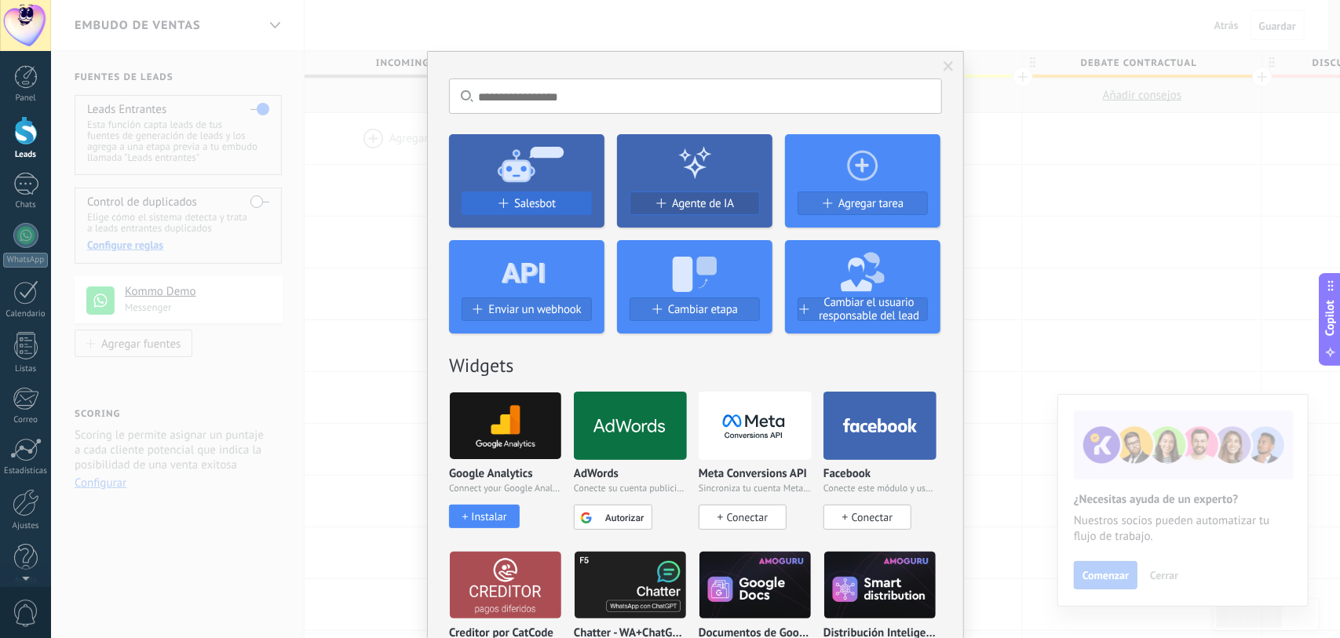
click at [558, 208] on div "Salesbot" at bounding box center [527, 203] width 129 height 13
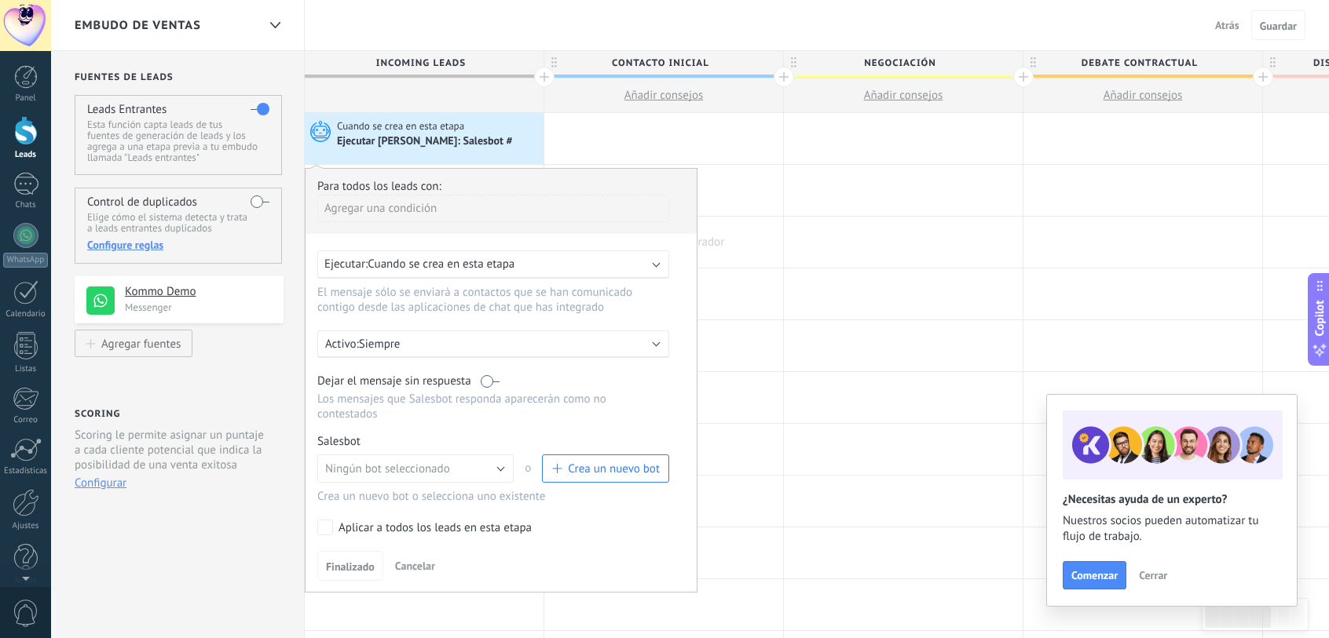
click at [758, 232] on div at bounding box center [663, 242] width 239 height 51
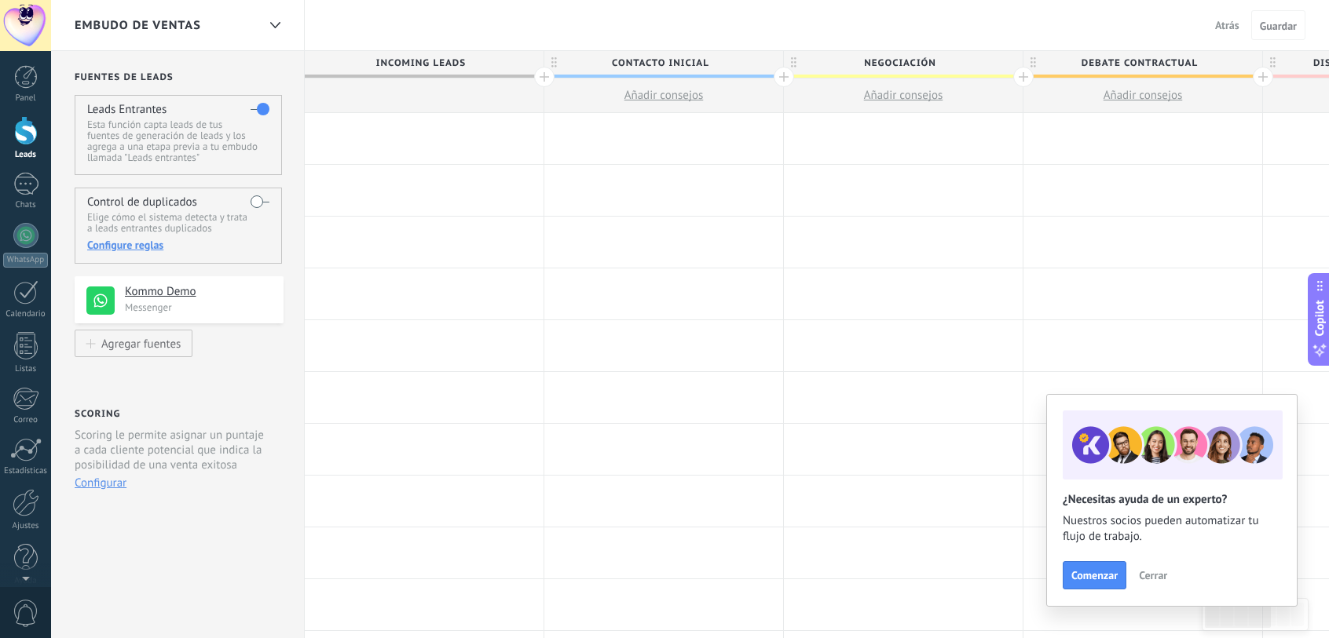
click at [394, 151] on div at bounding box center [424, 138] width 239 height 51
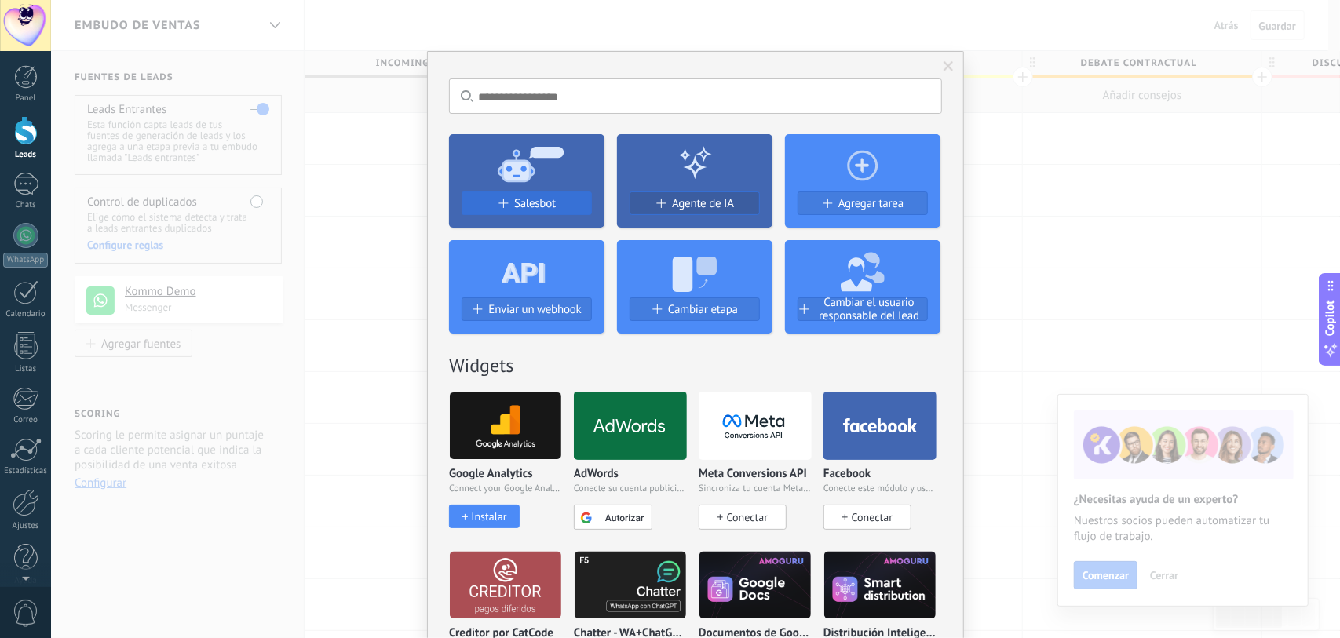
click at [524, 195] on button "Salesbot" at bounding box center [527, 204] width 130 height 24
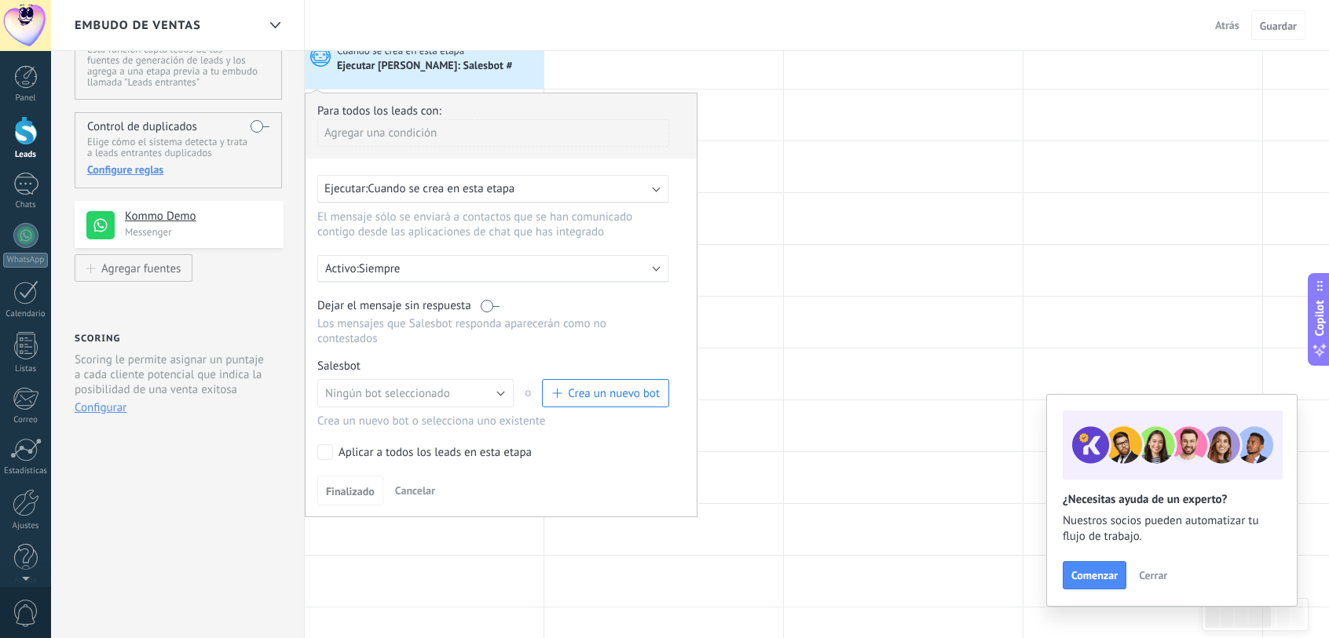
scroll to position [79, 0]
click at [907, 288] on div at bounding box center [903, 267] width 239 height 51
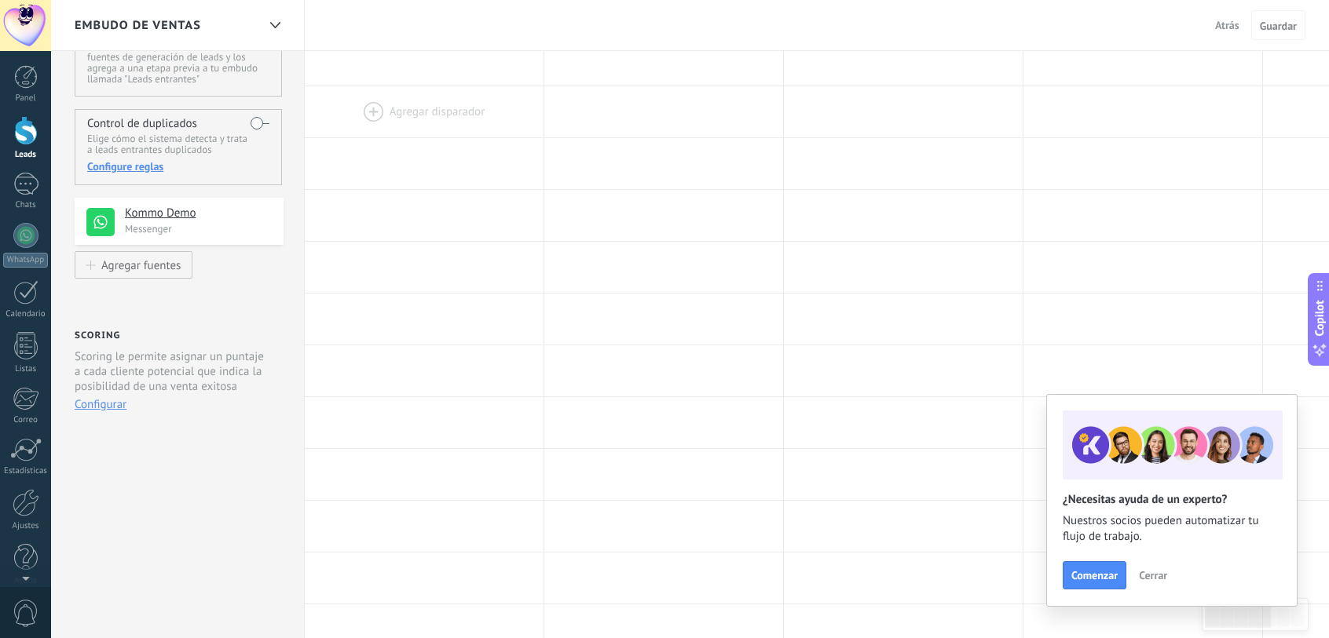
click at [395, 119] on div at bounding box center [424, 111] width 239 height 51
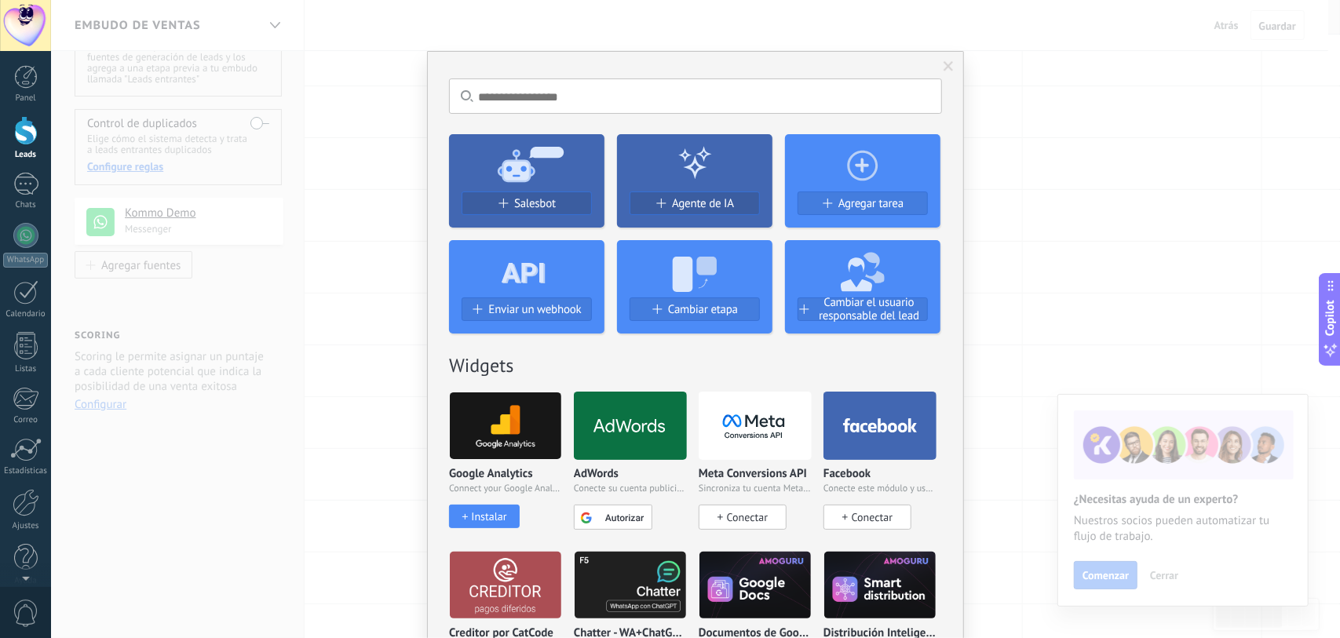
click at [363, 123] on div "No hay resultados Salesbot Agente de IA Agregar tarea Enviar un webhook Cambiar…" at bounding box center [695, 319] width 1289 height 638
